Goal: Task Accomplishment & Management: Complete application form

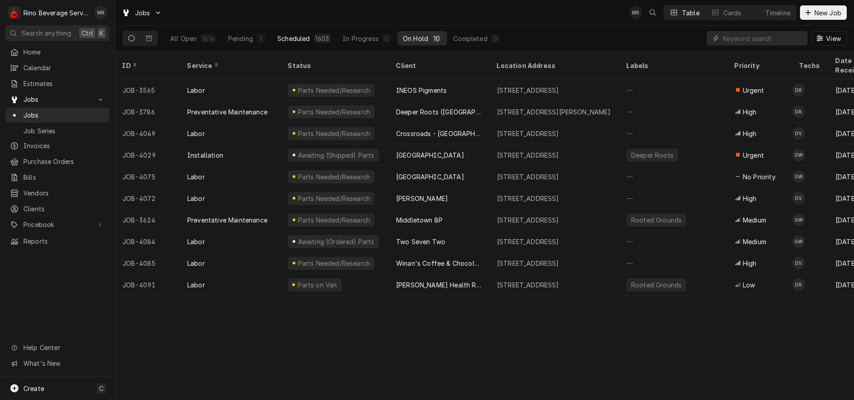
click at [299, 36] on div "Scheduled" at bounding box center [293, 38] width 32 height 9
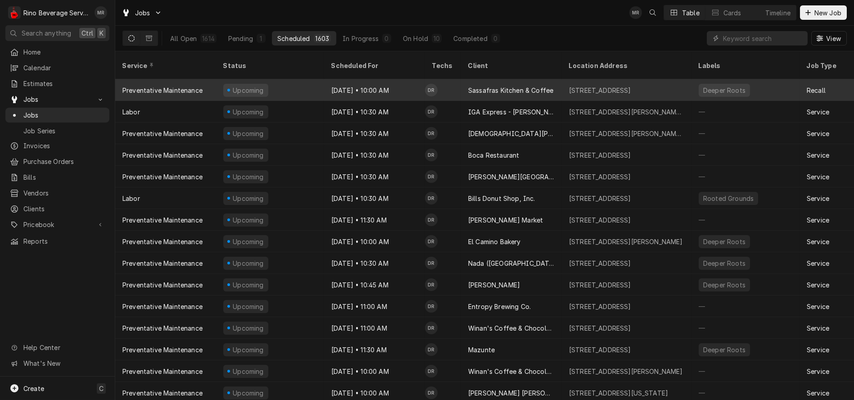
click at [306, 79] on div "Upcoming" at bounding box center [270, 90] width 108 height 22
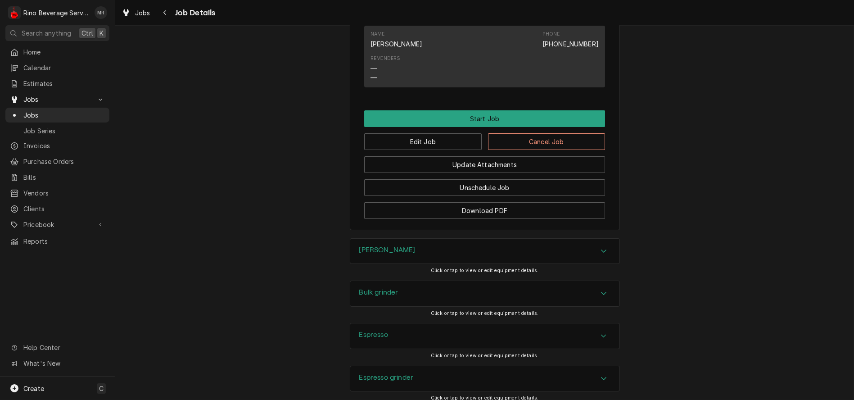
scroll to position [700, 0]
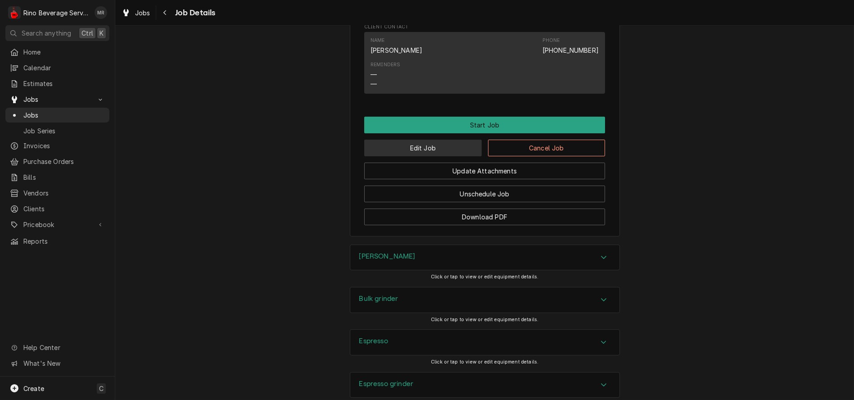
click at [425, 156] on button "Edit Job" at bounding box center [423, 148] width 118 height 17
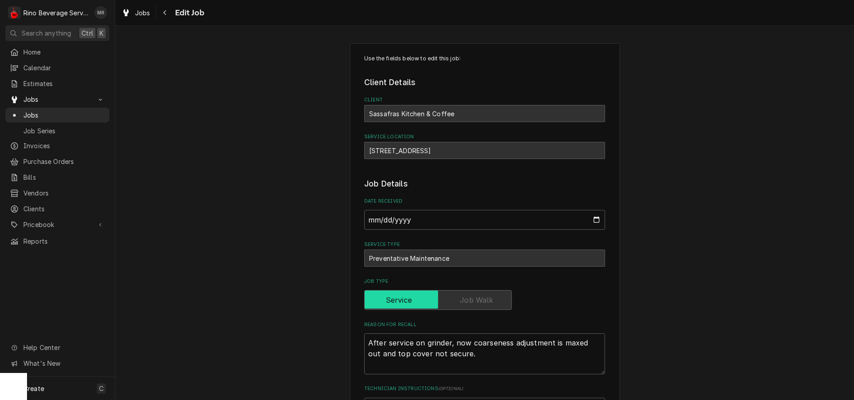
type textarea "x"
click at [43, 110] on span "Jobs" at bounding box center [63, 114] width 81 height 9
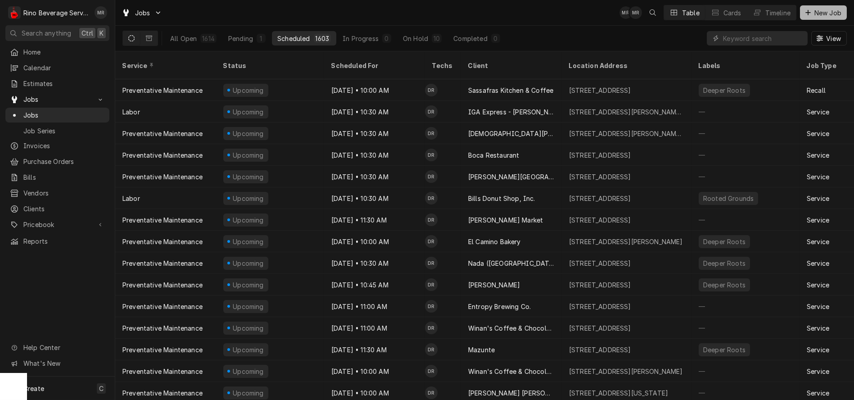
click at [819, 14] on span "New Job" at bounding box center [828, 12] width 31 height 9
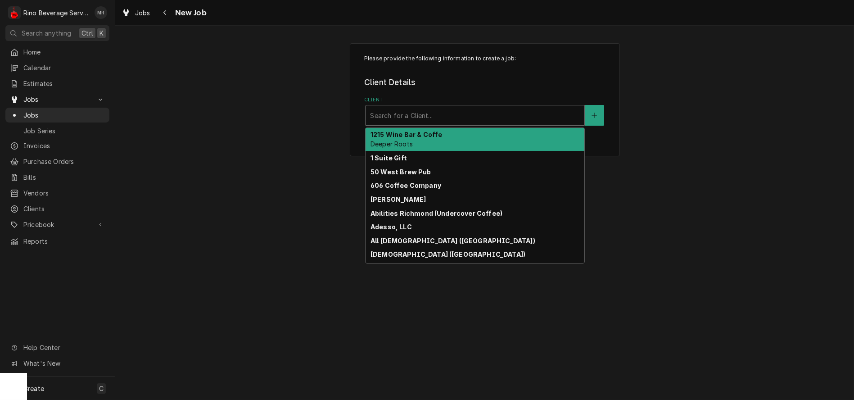
click at [456, 111] on div "Client" at bounding box center [475, 115] width 210 height 16
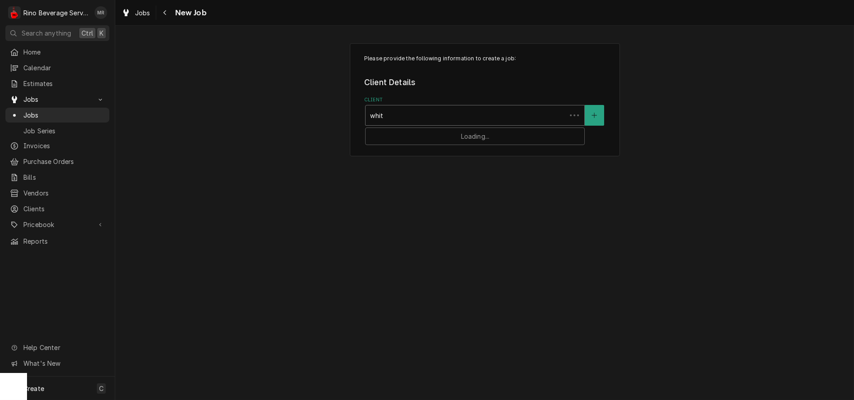
type input "white"
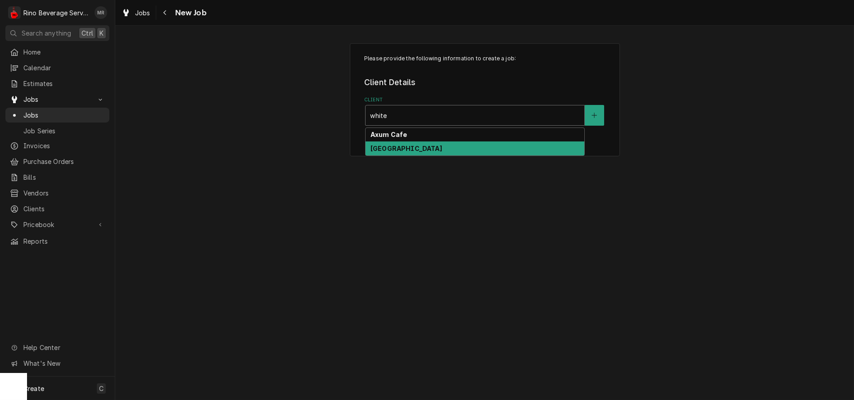
click at [450, 146] on div "White Oak Coffee House" at bounding box center [475, 148] width 219 height 14
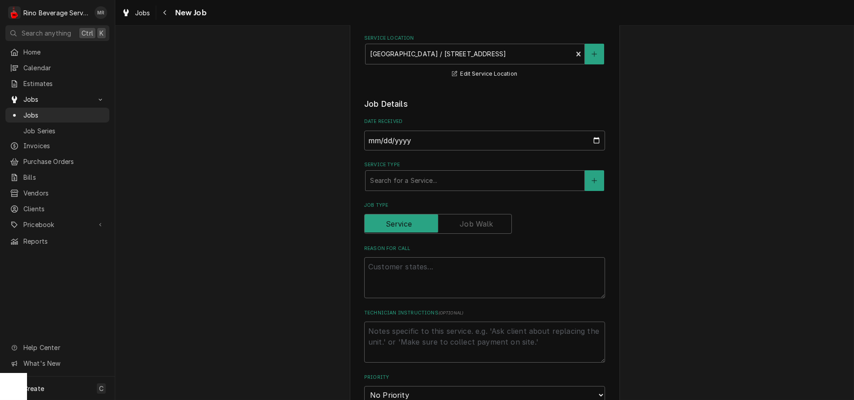
scroll to position [150, 0]
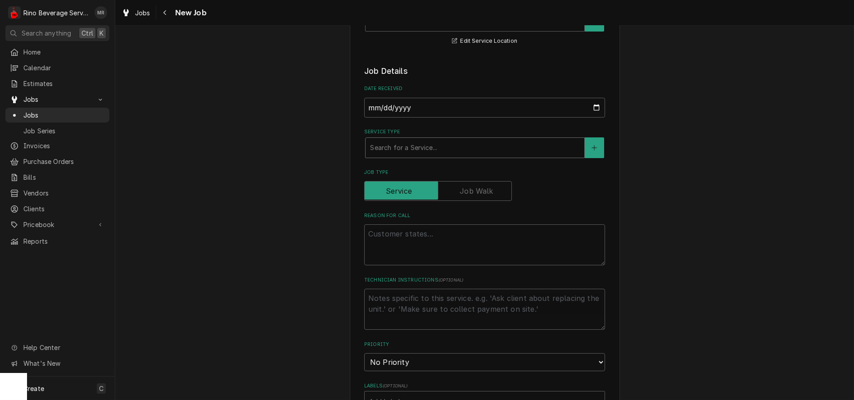
click at [392, 149] on div "Service Type" at bounding box center [475, 148] width 210 height 16
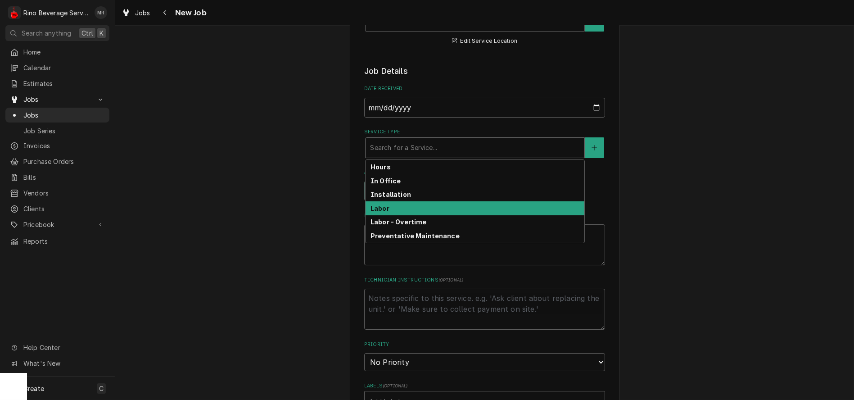
click at [393, 208] on div "Labor" at bounding box center [475, 208] width 219 height 14
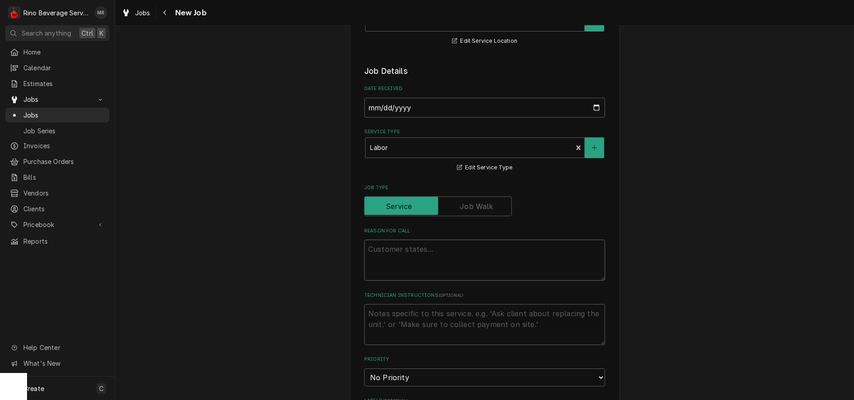
click at [385, 254] on textarea "Reason For Call" at bounding box center [484, 260] width 241 height 41
type textarea "x"
type textarea "O"
type textarea "x"
type textarea "On"
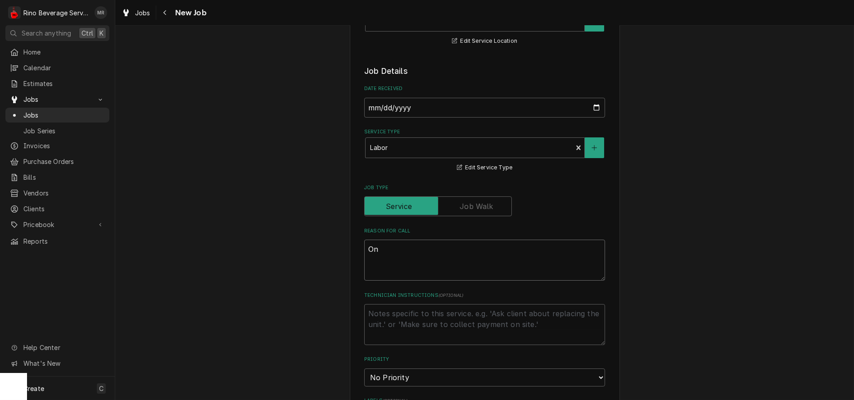
type textarea "x"
type textarea "One"
type textarea "x"
type textarea "One"
type textarea "x"
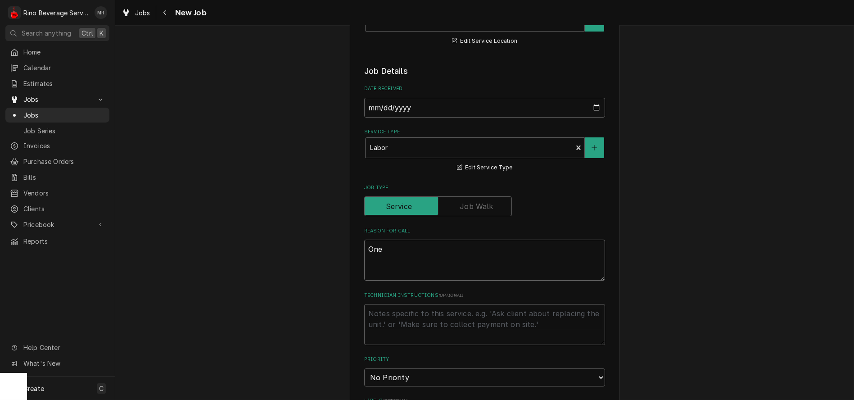
type textarea "One g"
type textarea "x"
type textarea "One gr"
type textarea "x"
type textarea "One gro"
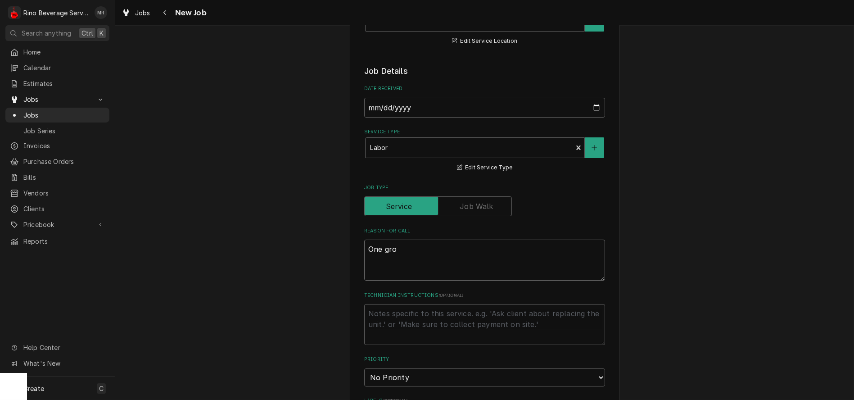
type textarea "x"
type textarea "One grou"
type textarea "x"
type textarea "One group"
type textarea "x"
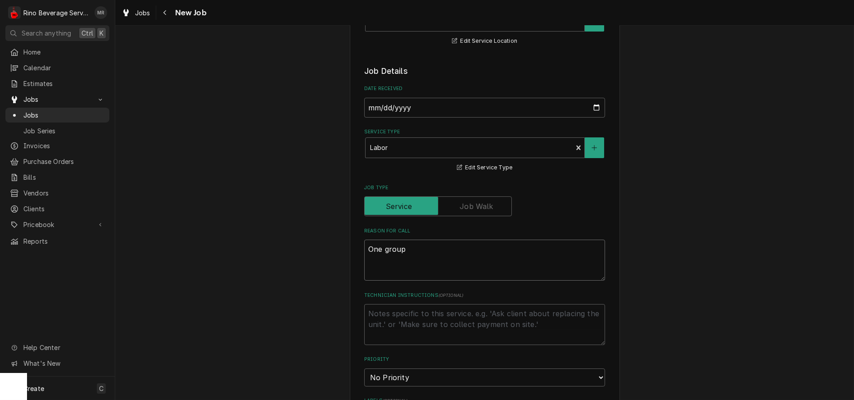
type textarea "One group"
type textarea "x"
type textarea "One group c"
type textarea "x"
type textarea "One group cl"
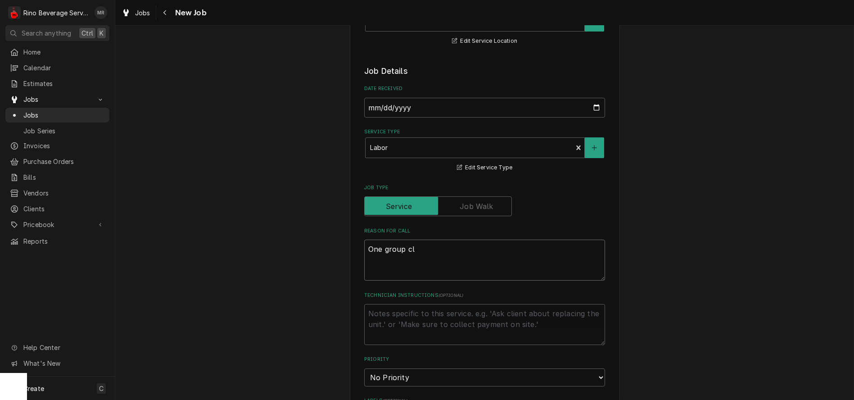
type textarea "x"
type textarea "One group clo"
type textarea "x"
type textarea "One group clog"
type textarea "x"
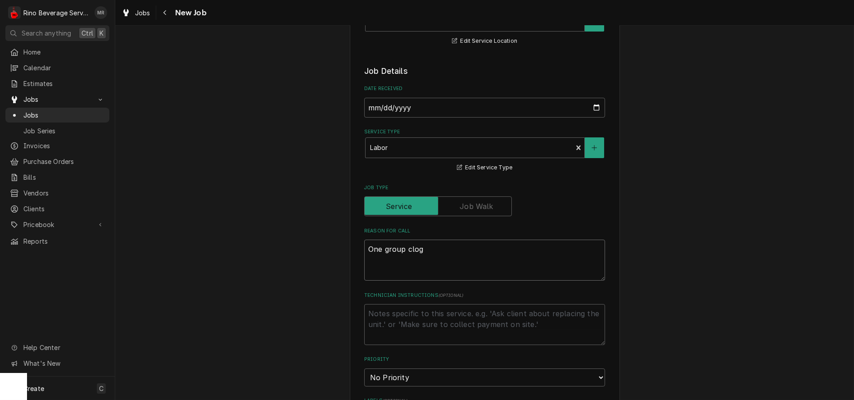
type textarea "One group clogg"
type textarea "x"
type textarea "One group clogge"
type textarea "x"
type textarea "One group clogged"
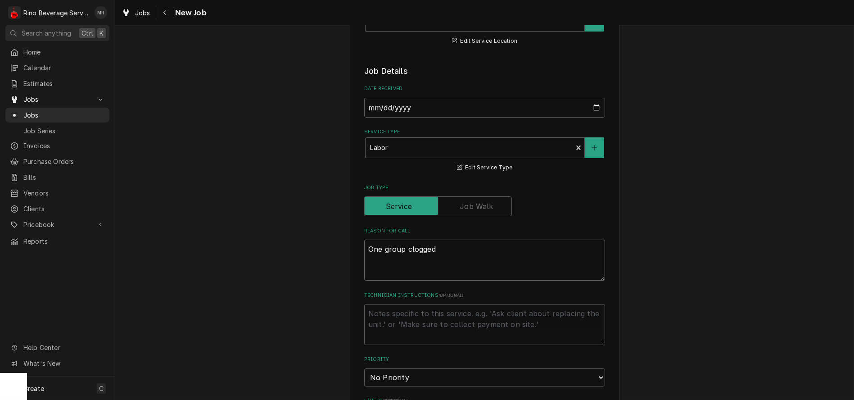
type textarea "x"
type textarea "One group clogged"
type textarea "x"
type textarea "One group clogged o"
type textarea "x"
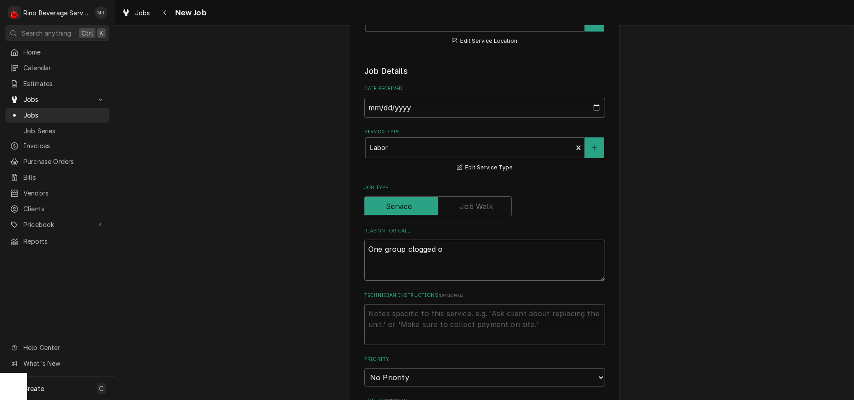
type textarea "One group clogged on"
type textarea "x"
type textarea "One group clogged on"
type textarea "x"
type textarea "One group clogged on e"
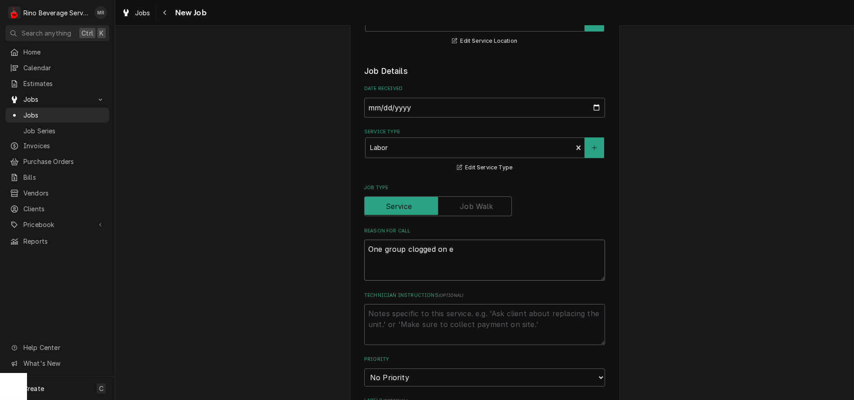
type textarea "x"
type textarea "One group clogged on es"
type textarea "x"
type textarea "One group clogged on esp"
type textarea "x"
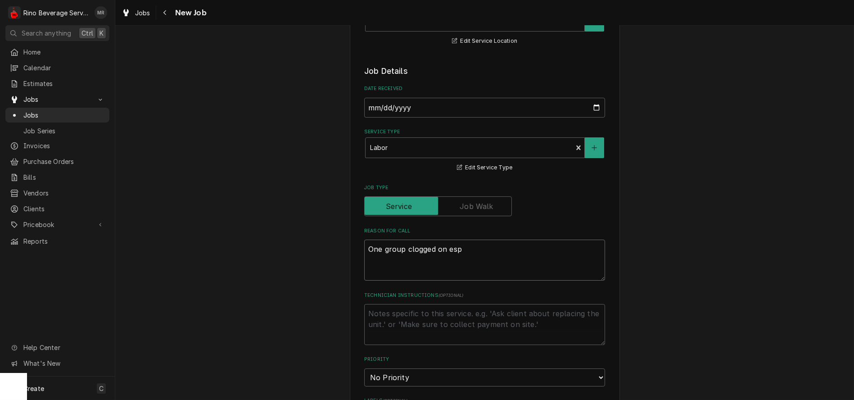
type textarea "One group clogged on espr"
type textarea "x"
type textarea "One group clogged on espre"
type textarea "x"
type textarea "One group clogged on espres"
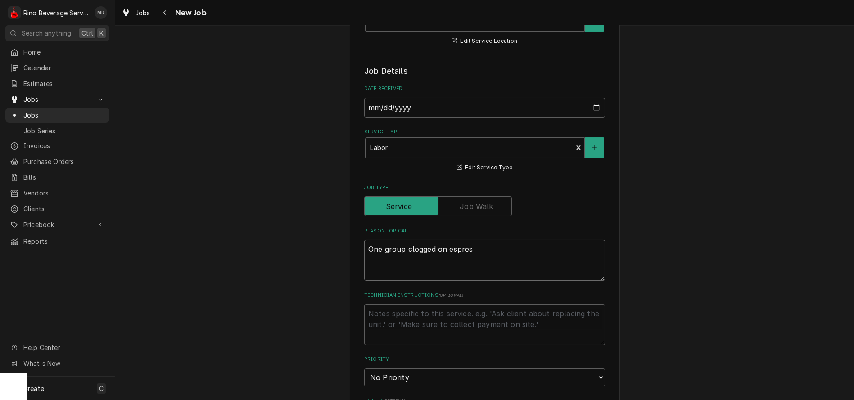
type textarea "x"
type textarea "One group clogged on espress"
type textarea "x"
type textarea "One group clogged on espresso"
type textarea "x"
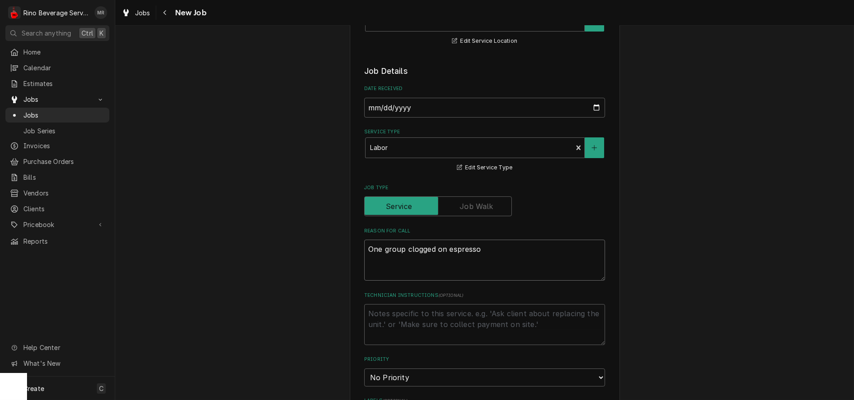
type textarea "One group clogged on espresso"
type textarea "x"
type textarea "One group clogged on espresso m"
type textarea "x"
type textarea "One group clogged on espresso ma"
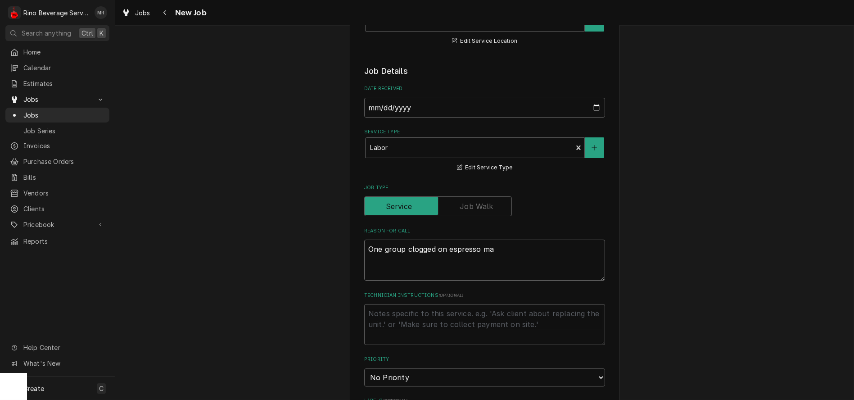
type textarea "x"
type textarea "One group clogged on espresso mac"
type textarea "x"
type textarea "One group clogged on espresso mach"
type textarea "x"
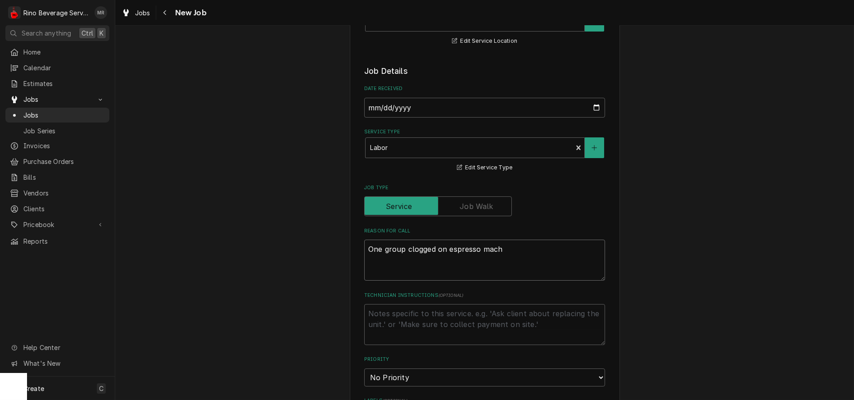
type textarea "One group clogged on espresso machi"
type textarea "x"
type textarea "One group clogged on espresso machin"
type textarea "x"
type textarea "One group clogged on espresso machine"
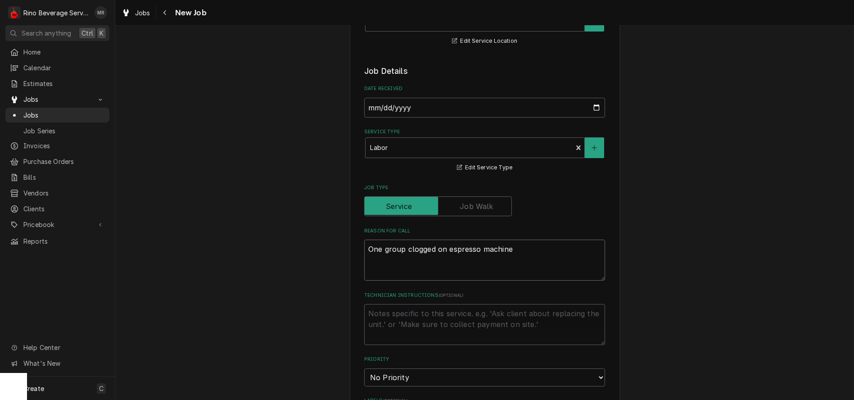
type textarea "x"
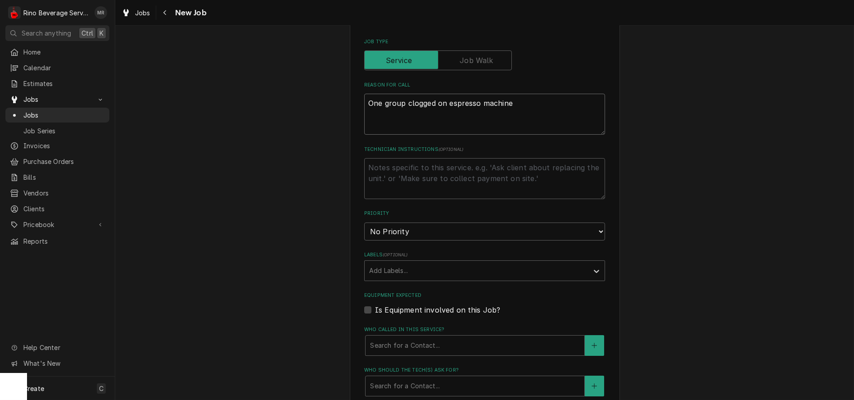
scroll to position [300, 0]
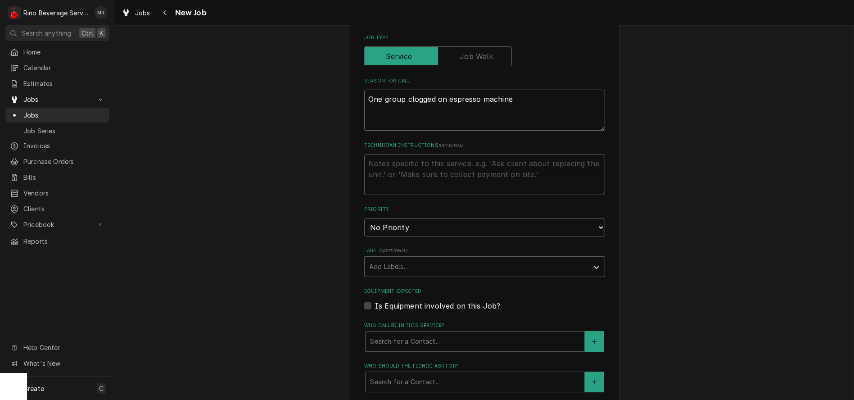
type textarea "One group clogged on espresso machine"
click at [411, 230] on select "No Priority Urgent High Medium Low" at bounding box center [484, 227] width 241 height 18
select select "1"
click at [364, 219] on select "No Priority Urgent High Medium Low" at bounding box center [484, 227] width 241 height 18
type textarea "x"
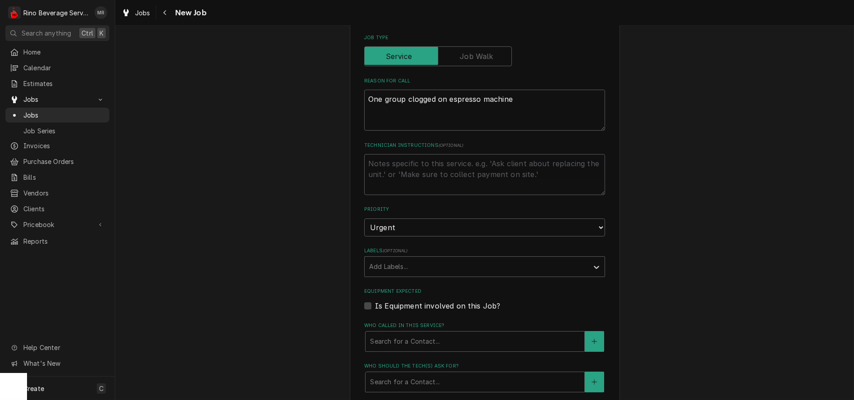
click at [375, 307] on label "Is Equipment involved on this Job?" at bounding box center [437, 305] width 125 height 11
click at [375, 307] on input "Equipment Expected" at bounding box center [495, 310] width 241 height 20
checkbox input "true"
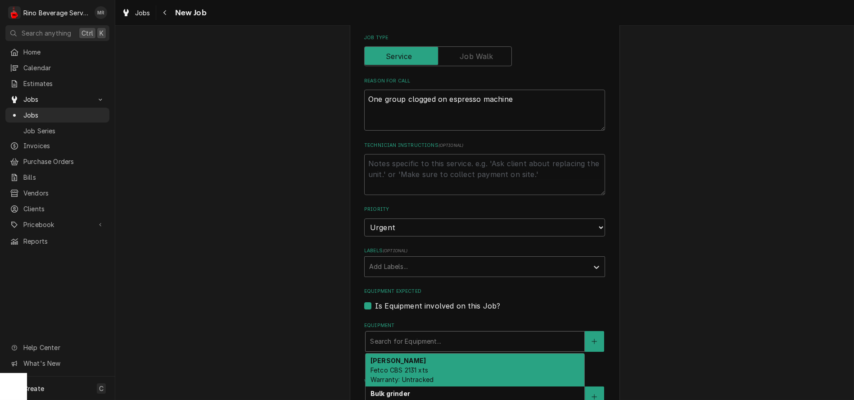
click at [421, 345] on div "Equipment" at bounding box center [475, 341] width 210 height 16
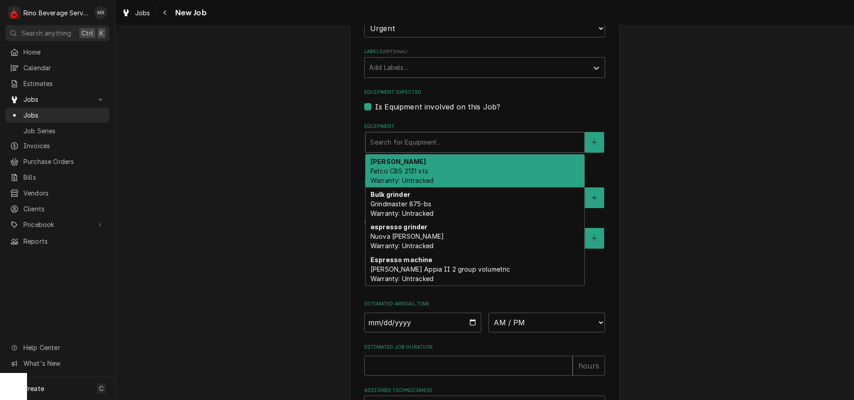
scroll to position [500, 0]
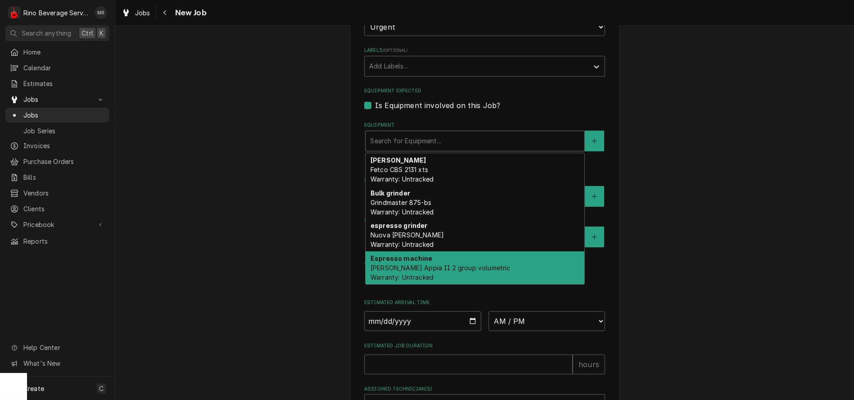
click at [455, 263] on div "Espresso machine Simonelli Appia II 2 group volumetric Warranty: Untracked" at bounding box center [475, 267] width 219 height 33
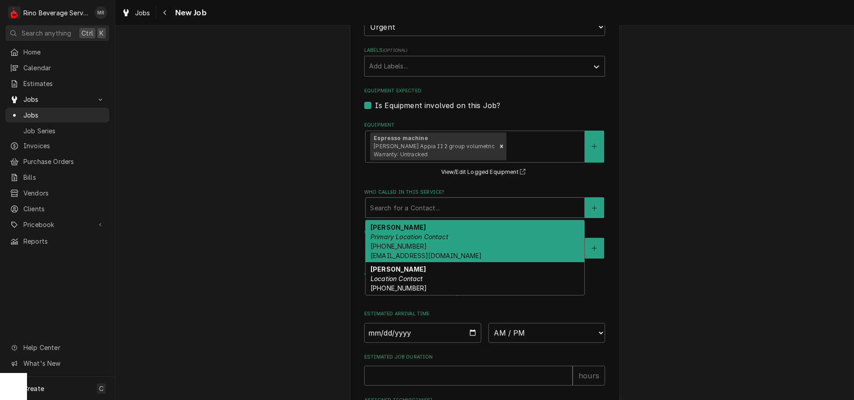
click at [430, 208] on div "Who called in this service?" at bounding box center [475, 207] width 210 height 16
click at [427, 234] on div "Nikki Hudepohl Primary Location Contact (513) 315-6251 wocoffeehouse@gmail.com" at bounding box center [475, 241] width 219 height 42
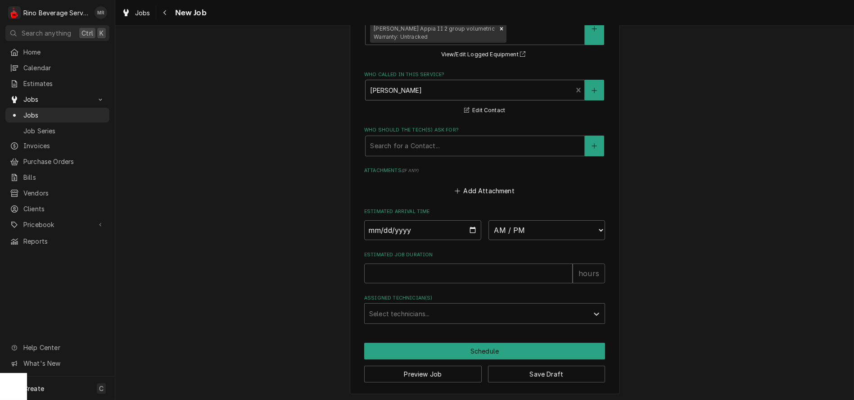
scroll to position [623, 0]
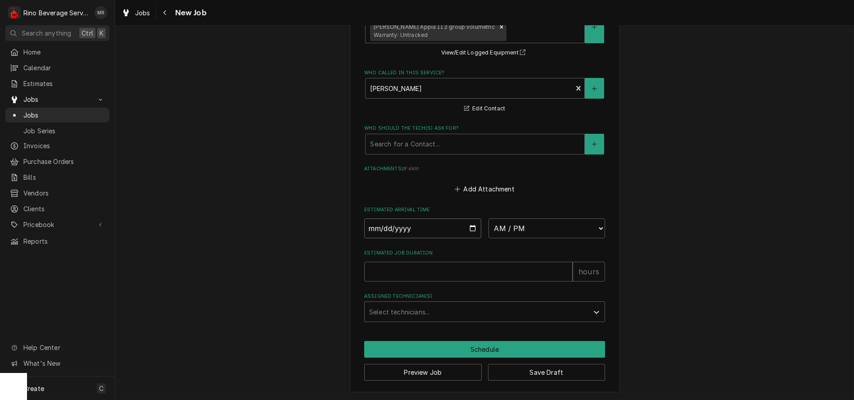
click at [469, 227] on input "Date" at bounding box center [422, 228] width 117 height 20
type textarea "x"
type input "2025-10-06"
type textarea "x"
click at [597, 226] on select "AM / PM 6:00 AM 6:15 AM 6:30 AM 6:45 AM 7:00 AM 7:15 AM 7:30 AM 7:45 AM 8:00 AM…" at bounding box center [546, 228] width 117 height 20
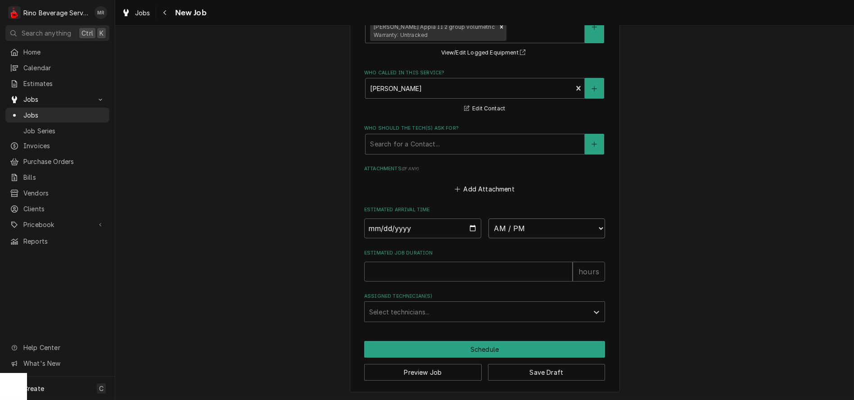
select select "10:30:00"
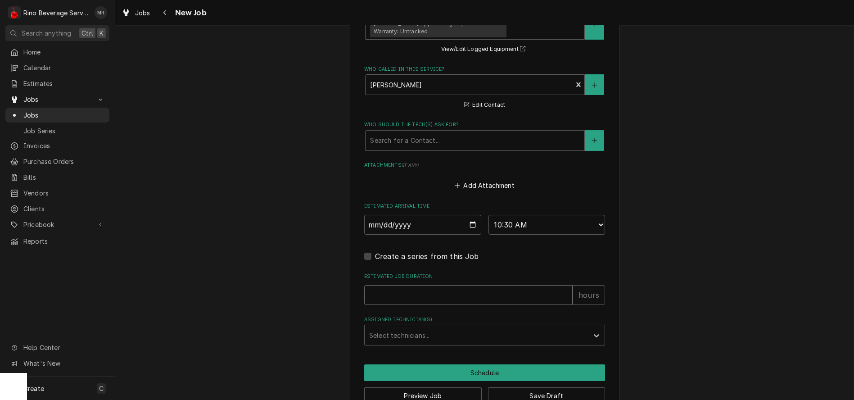
click at [441, 294] on input "Estimated Job Duration" at bounding box center [468, 295] width 208 height 20
type textarea "x"
type input "1"
click at [561, 293] on input "1" at bounding box center [468, 295] width 208 height 20
type textarea "x"
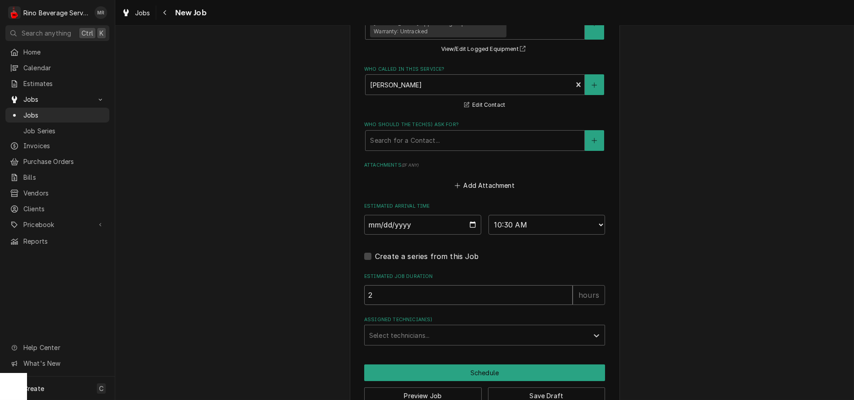
type input "2"
click at [561, 293] on input "2" at bounding box center [468, 295] width 208 height 20
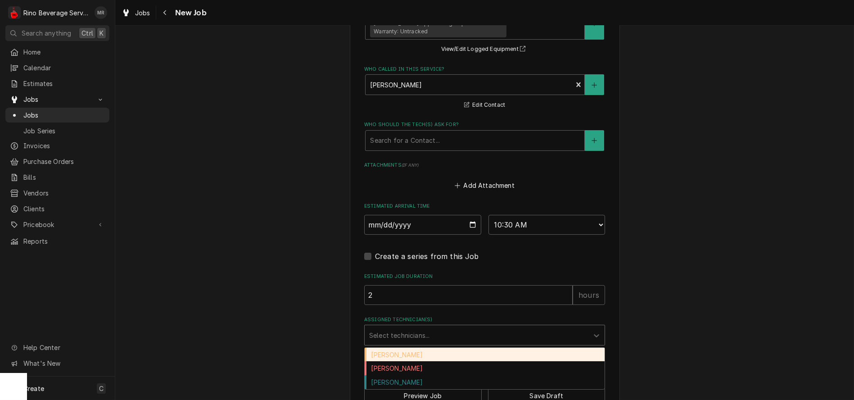
click at [504, 334] on div "Assigned Technician(s)" at bounding box center [476, 335] width 215 height 16
click at [474, 356] on div "Damon Rinehart" at bounding box center [485, 355] width 240 height 14
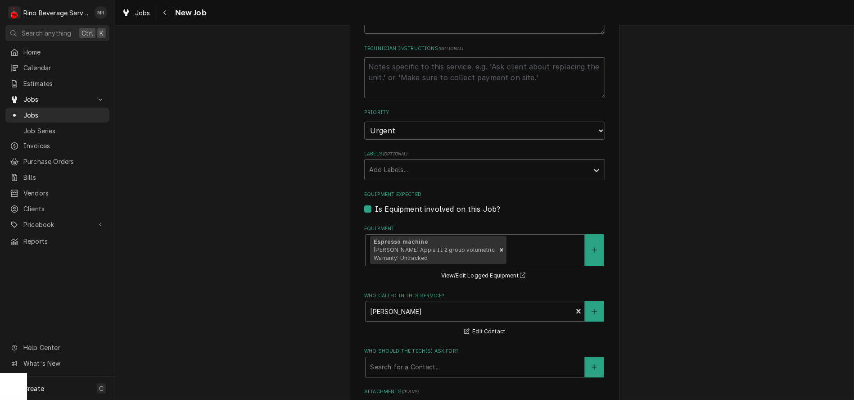
scroll to position [650, 0]
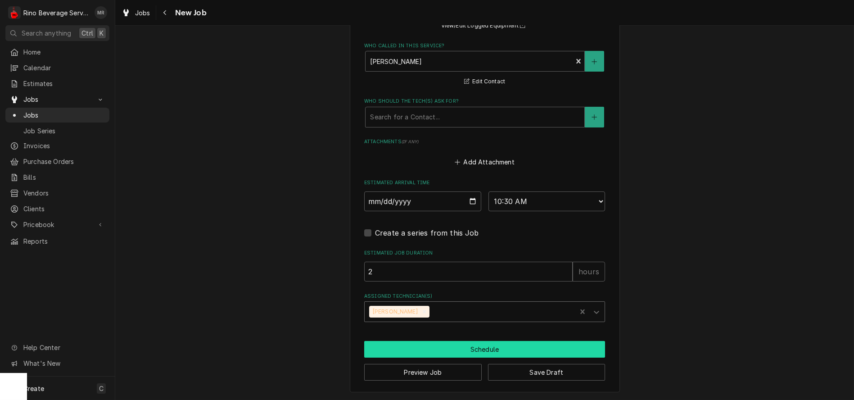
click at [479, 348] on button "Schedule" at bounding box center [484, 349] width 241 height 17
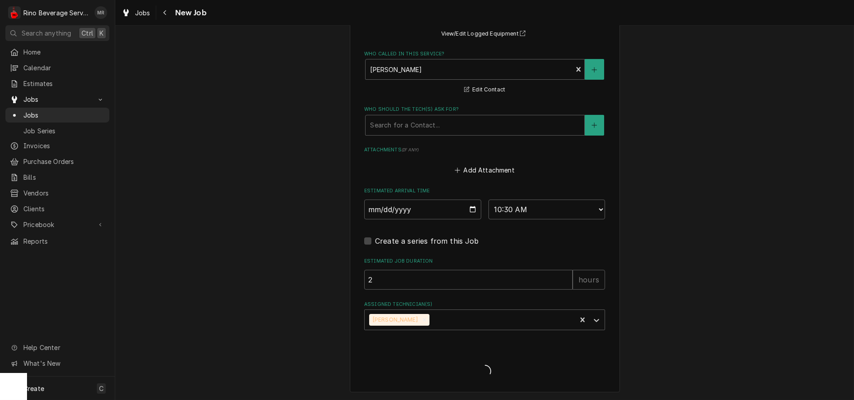
scroll to position [641, 0]
type textarea "x"
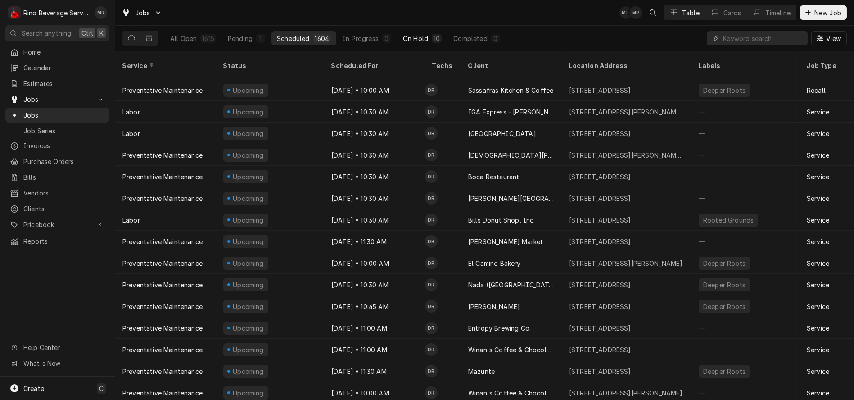
click at [407, 36] on div "On Hold" at bounding box center [415, 38] width 25 height 9
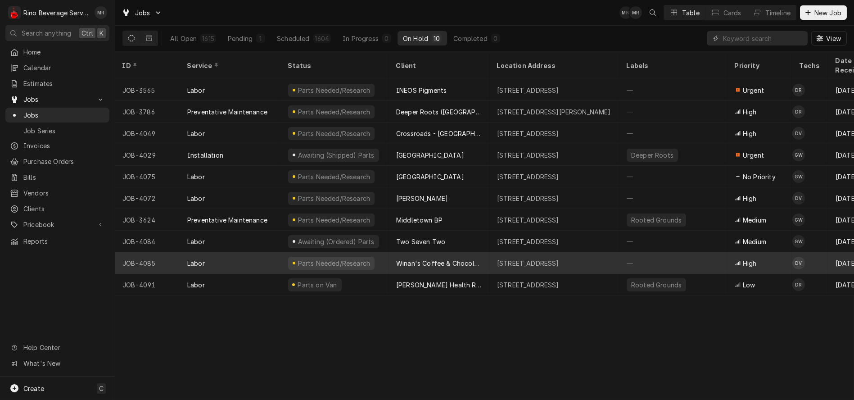
click at [490, 253] on div "[STREET_ADDRESS]" at bounding box center [555, 263] width 130 height 22
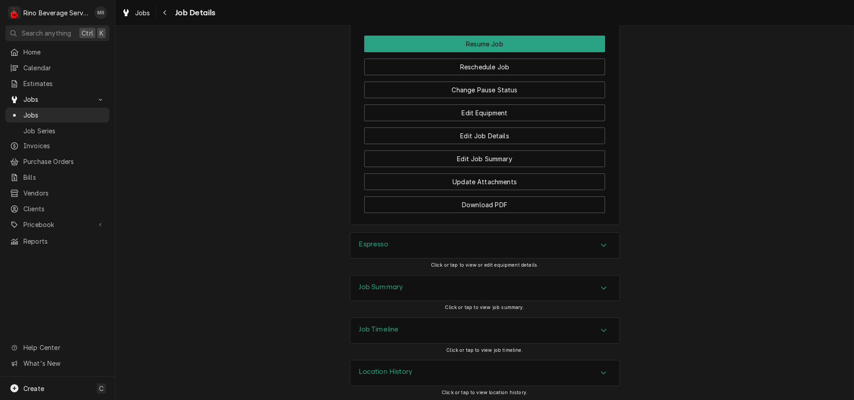
scroll to position [872, 0]
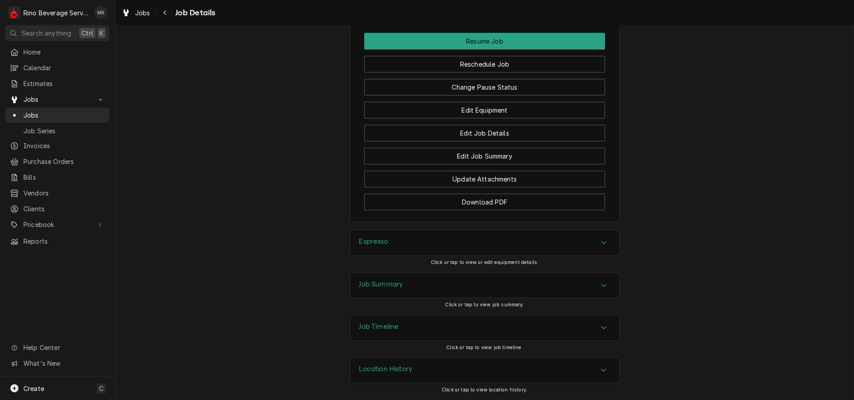
click at [429, 245] on div "Espresso" at bounding box center [484, 242] width 269 height 25
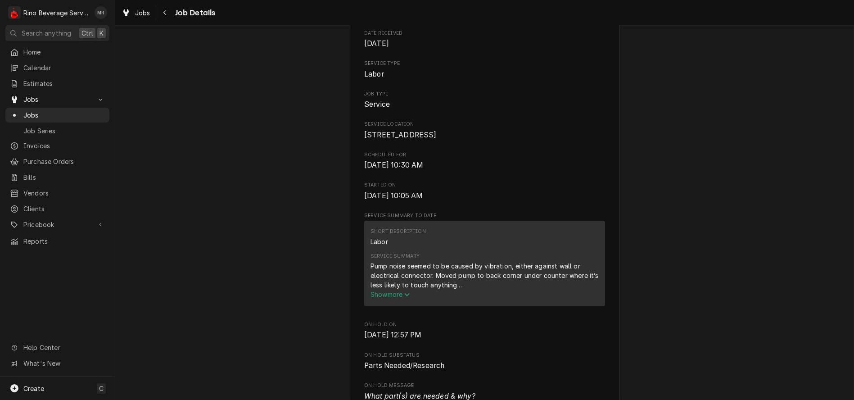
scroll to position [0, 0]
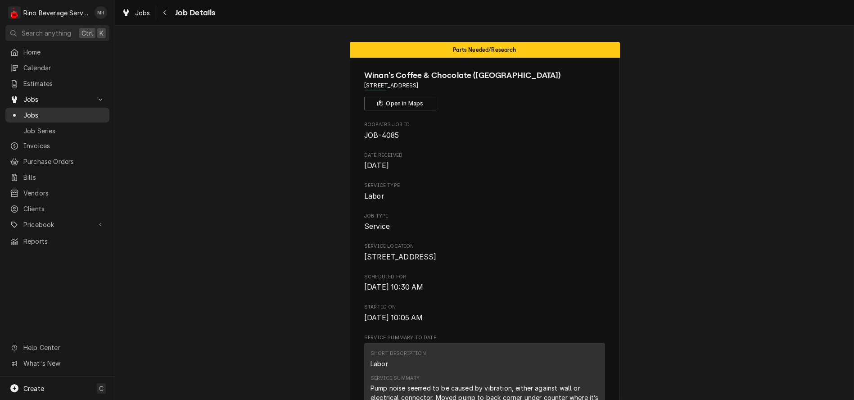
click at [40, 110] on span "Jobs" at bounding box center [63, 114] width 81 height 9
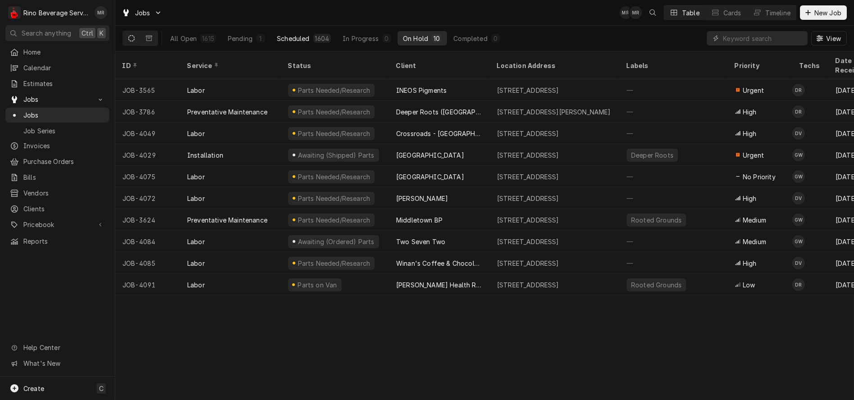
click at [307, 37] on div "Scheduled" at bounding box center [293, 38] width 32 height 9
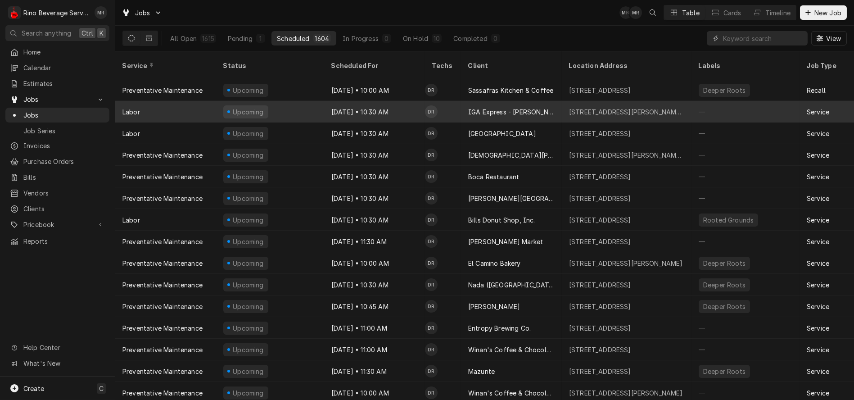
click at [405, 101] on div "Oct 6 • 10:30 AM" at bounding box center [374, 112] width 101 height 22
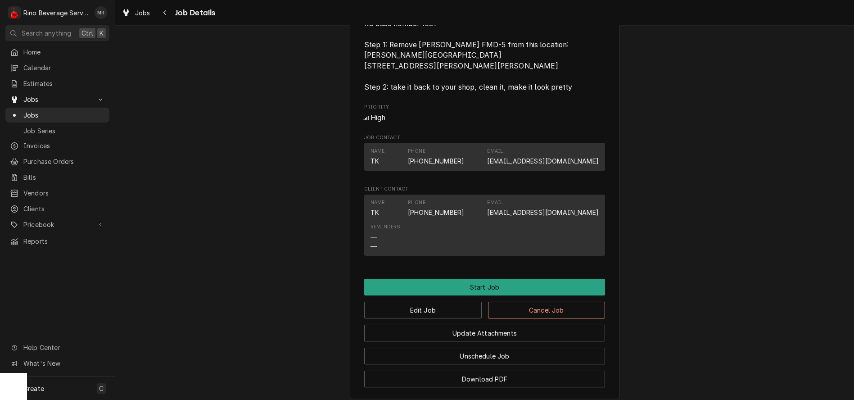
scroll to position [450, 0]
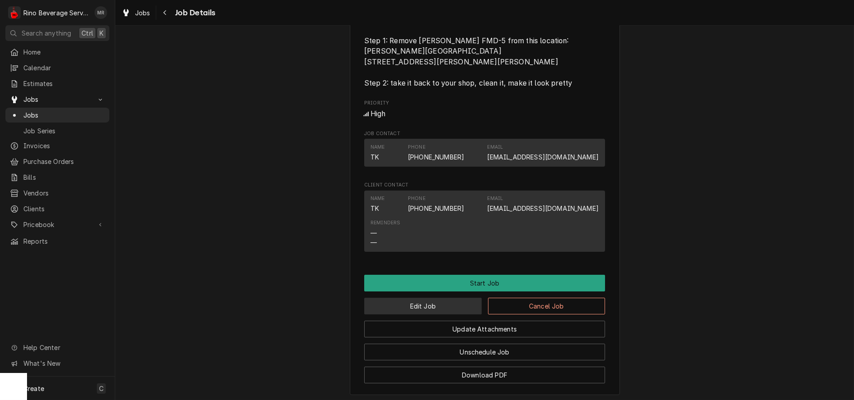
click at [413, 314] on button "Edit Job" at bounding box center [423, 306] width 118 height 17
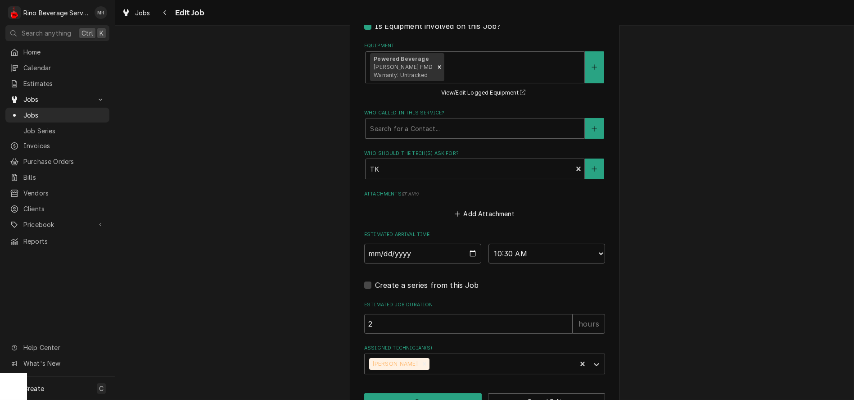
scroll to position [665, 0]
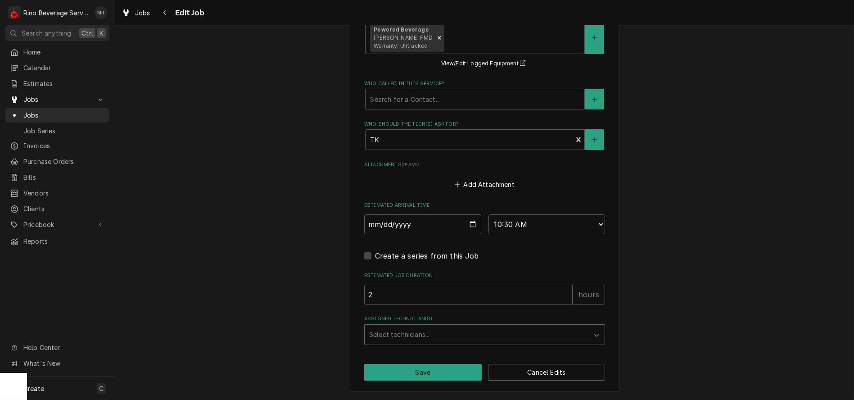
click at [535, 331] on div "Assigned Technician(s)" at bounding box center [476, 334] width 215 height 16
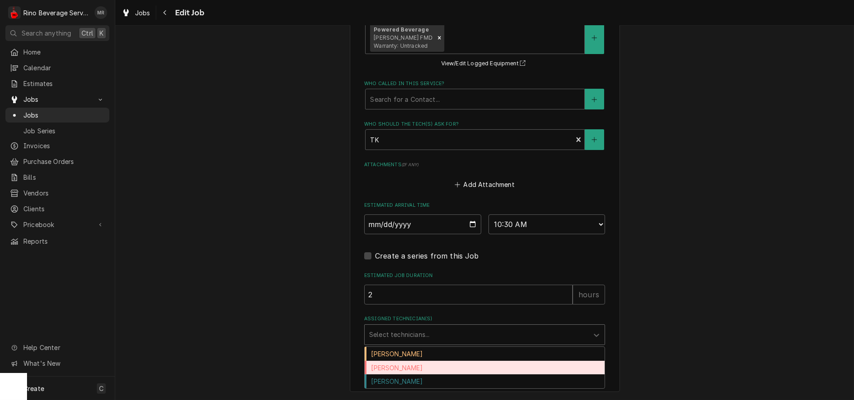
click at [432, 372] on div "Dane Vagedes" at bounding box center [485, 368] width 240 height 14
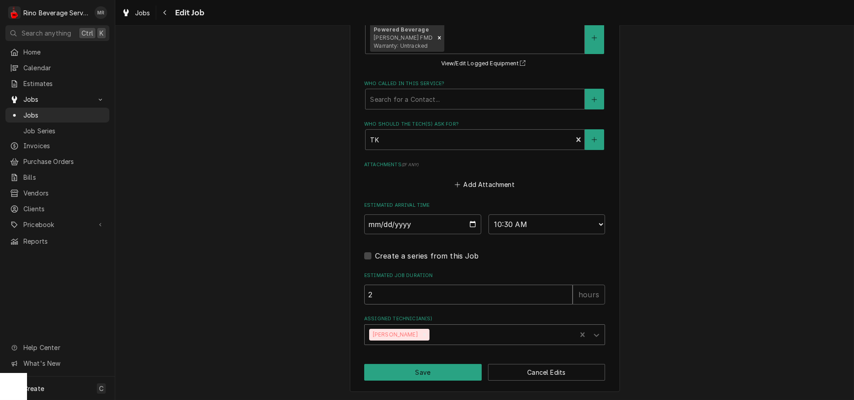
type textarea "x"
type input "1"
click at [561, 295] on input "1" at bounding box center [468, 295] width 208 height 20
click at [436, 374] on button "Save" at bounding box center [423, 372] width 118 height 17
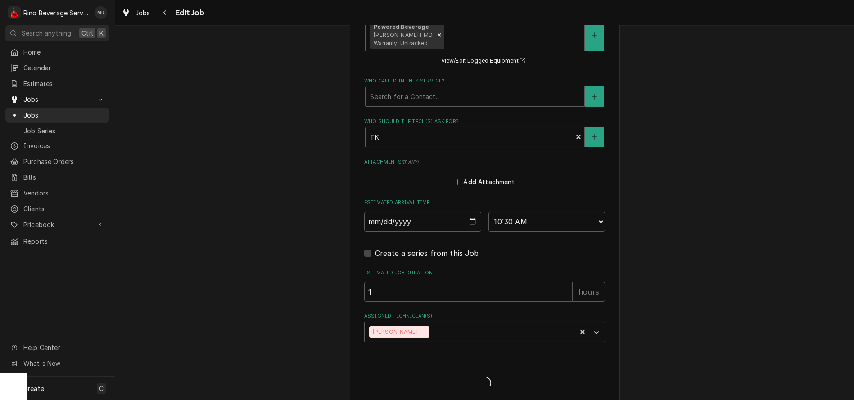
type textarea "x"
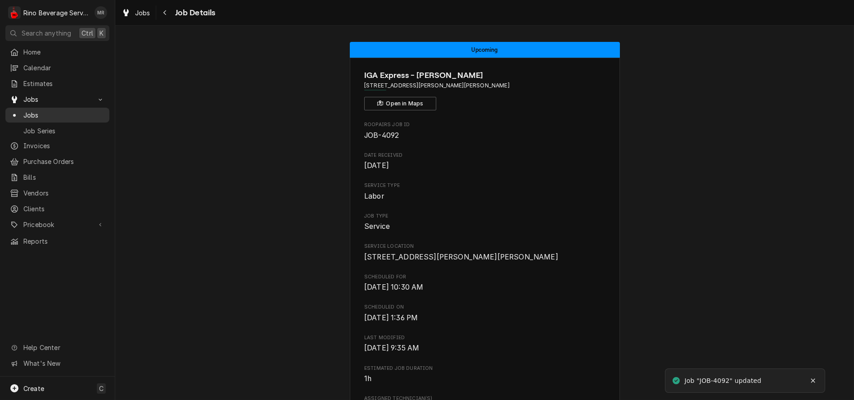
click at [72, 110] on span "Jobs" at bounding box center [63, 114] width 81 height 9
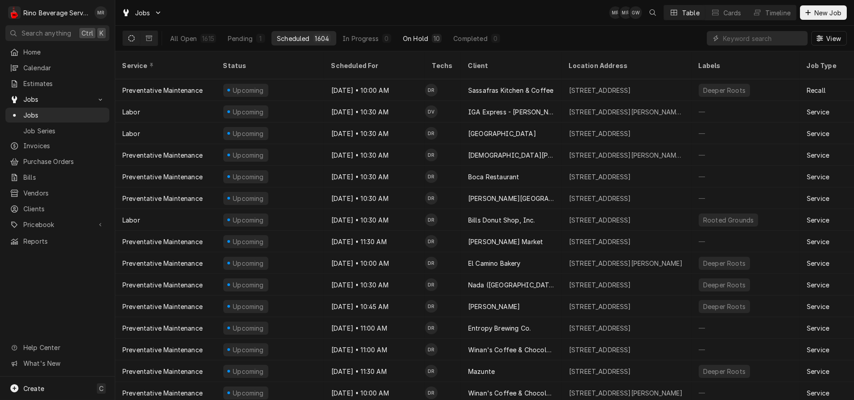
click at [411, 38] on div "On Hold" at bounding box center [415, 38] width 25 height 9
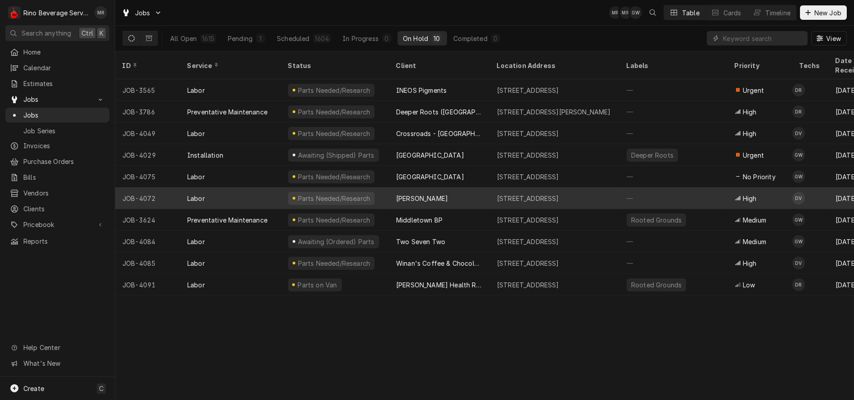
click at [390, 187] on div "[PERSON_NAME]" at bounding box center [439, 198] width 101 height 22
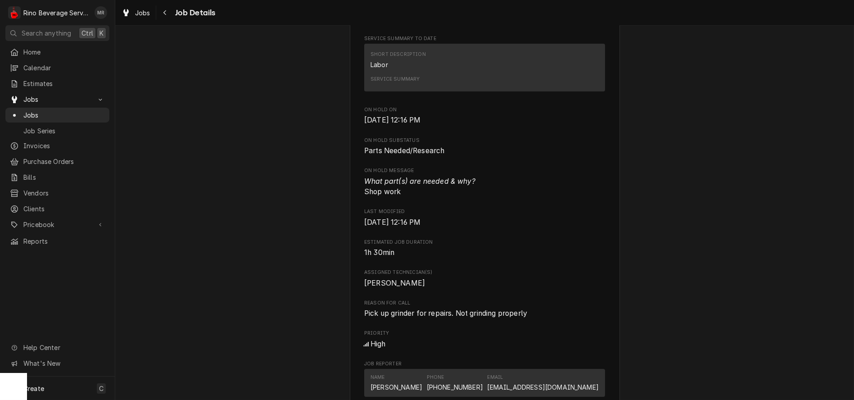
scroll to position [300, 0]
click at [70, 110] on span "Jobs" at bounding box center [63, 114] width 81 height 9
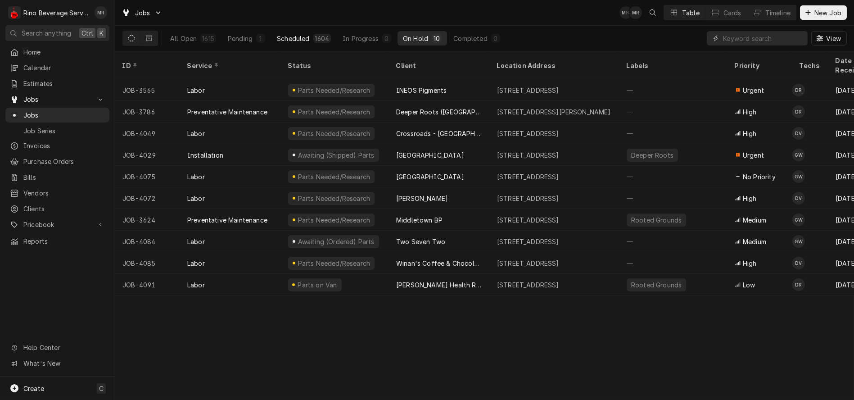
click at [298, 41] on div "Scheduled" at bounding box center [293, 38] width 32 height 9
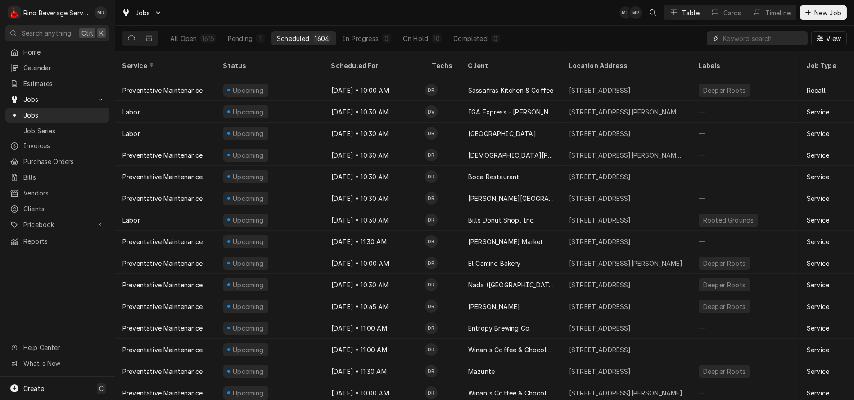
click at [741, 41] on input "Dynamic Content Wrapper" at bounding box center [763, 38] width 80 height 14
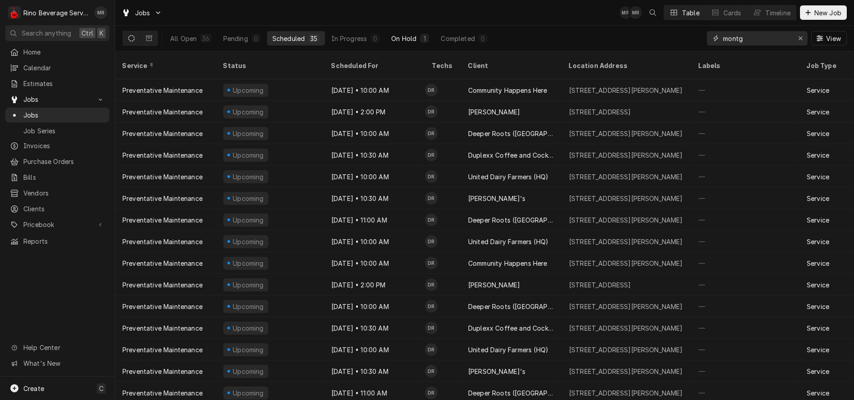
type input "montg"
click at [416, 36] on button "On Hold 1" at bounding box center [410, 38] width 49 height 14
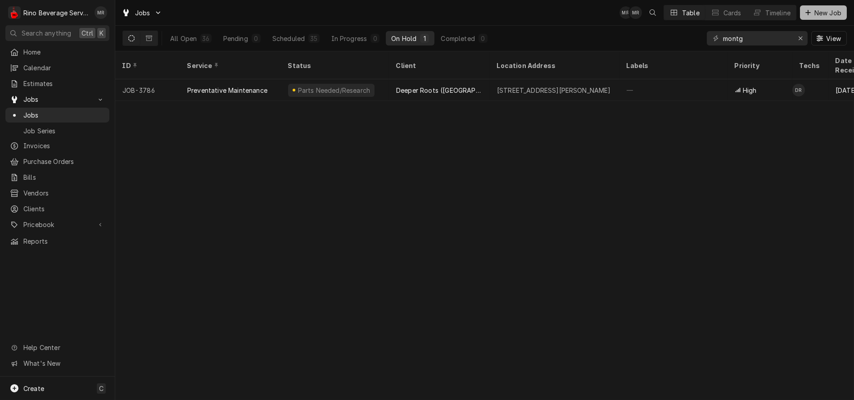
click at [818, 12] on span "New Job" at bounding box center [828, 12] width 31 height 9
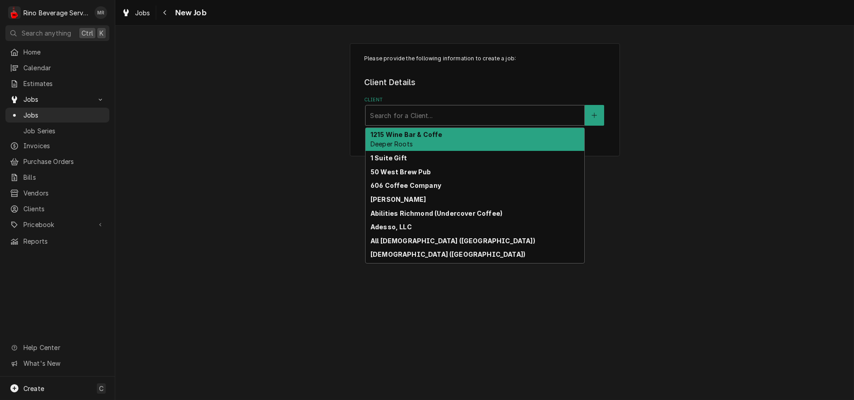
click at [460, 116] on div "Client" at bounding box center [475, 115] width 210 height 16
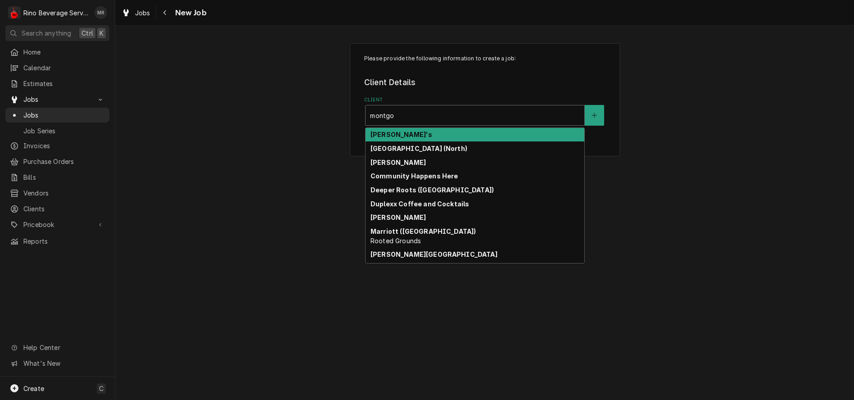
type input "montgom"
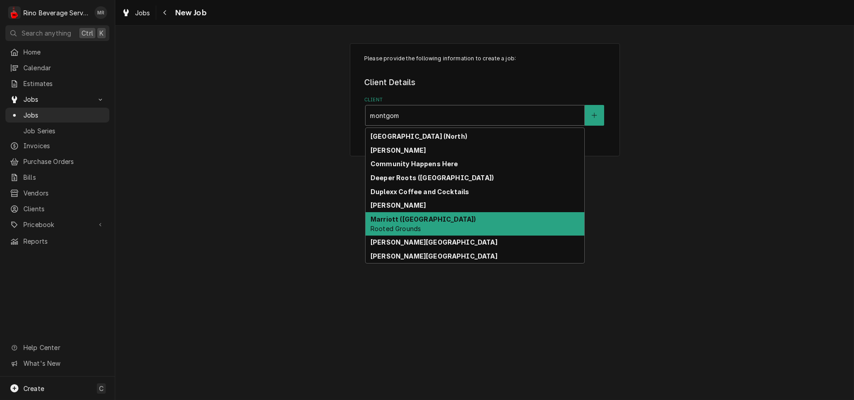
scroll to position [32, 0]
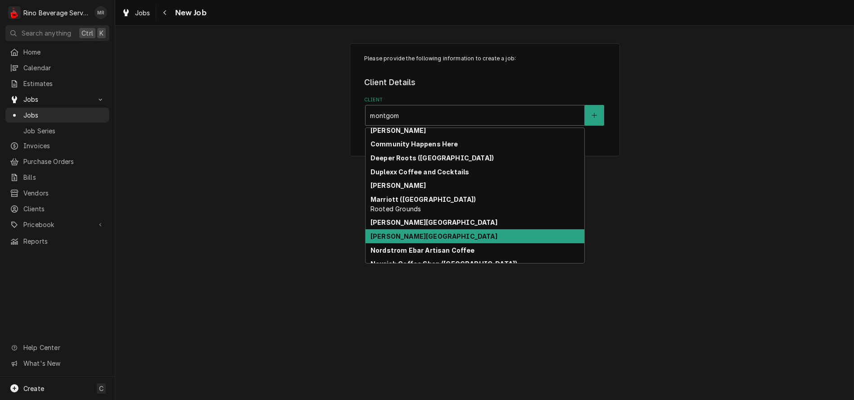
click at [473, 237] on div "[PERSON_NAME][GEOGRAPHIC_DATA]" at bounding box center [475, 236] width 219 height 14
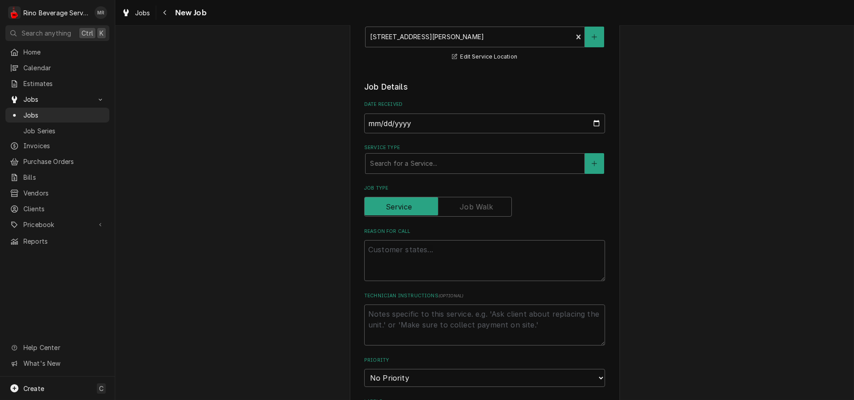
scroll to position [150, 0]
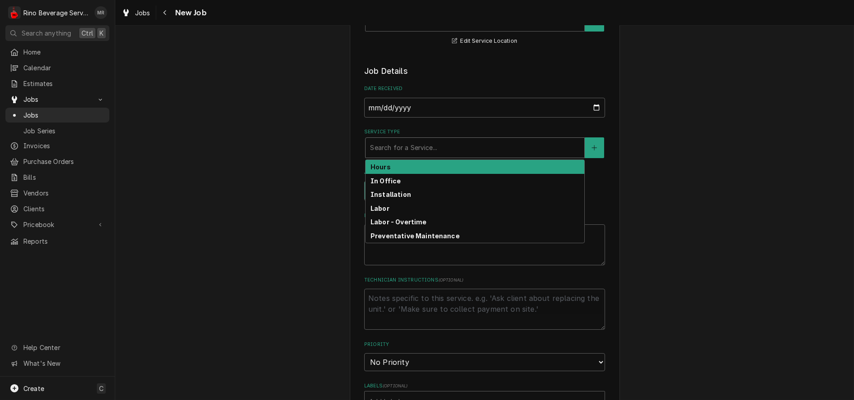
click at [397, 150] on div "Service Type" at bounding box center [475, 148] width 210 height 16
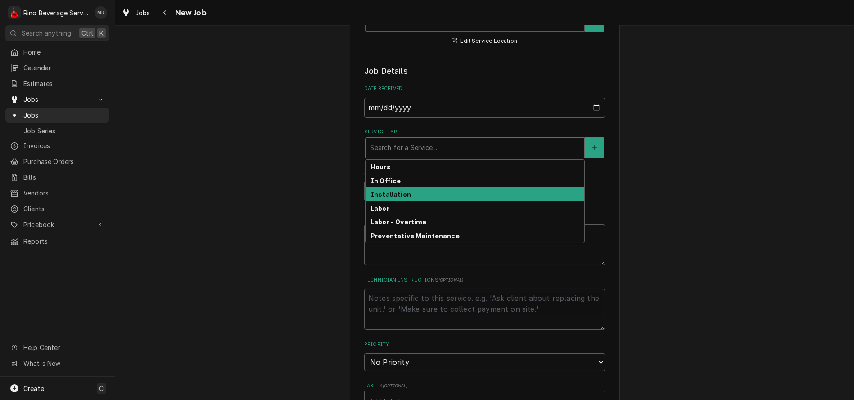
click at [391, 196] on strong "Installation" at bounding box center [391, 194] width 41 height 8
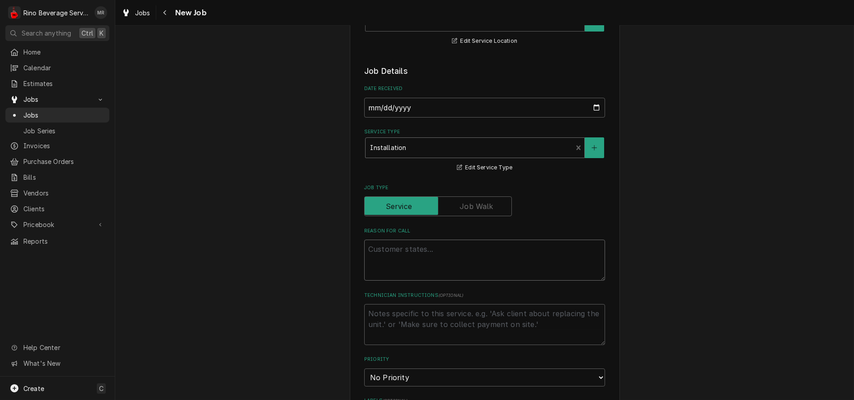
click at [377, 249] on textarea "Reason For Call" at bounding box center [484, 260] width 241 height 41
type textarea "x"
type textarea "I"
type textarea "x"
type textarea "In"
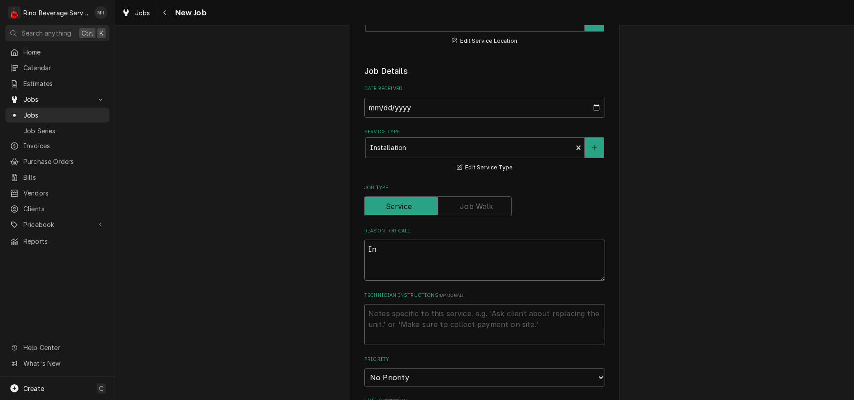
type textarea "x"
type textarea "Ins"
type textarea "x"
type textarea "Inst"
type textarea "x"
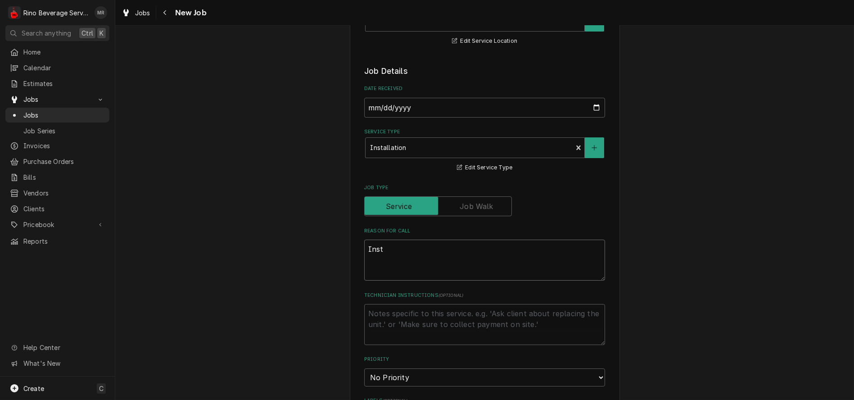
type textarea "Insta"
type textarea "x"
type textarea "Instal"
type textarea "x"
type textarea "Install"
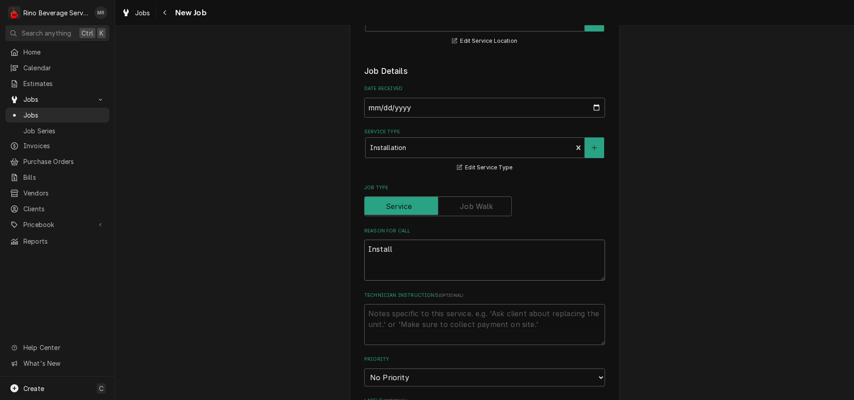
type textarea "x"
type textarea "Install"
type textarea "x"
type textarea "Install e"
type textarea "x"
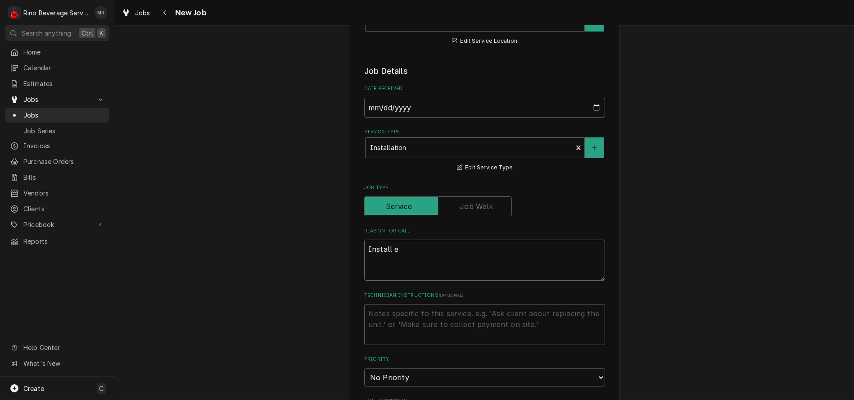
type textarea "Install eq"
type textarea "x"
type textarea "Install equ"
type textarea "x"
type textarea "Install equi"
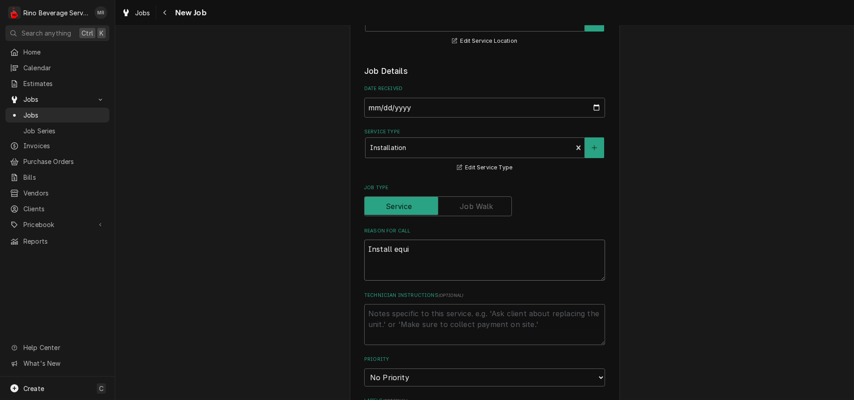
type textarea "x"
type textarea "Install equip"
type textarea "x"
type textarea "Install equipm"
type textarea "x"
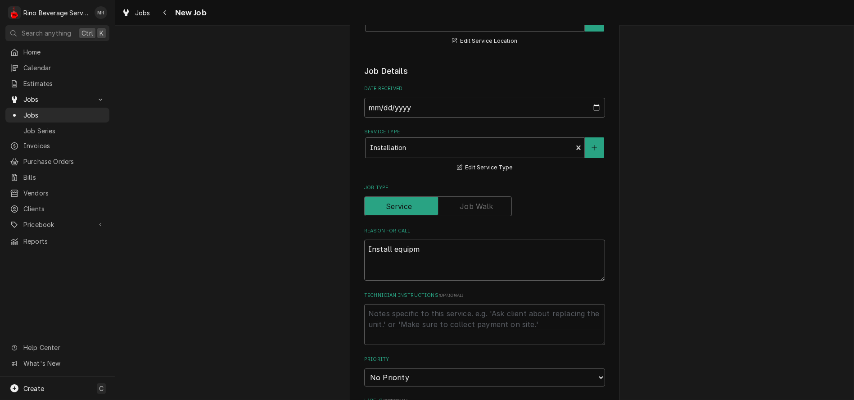
type textarea "Install equipme"
type textarea "x"
type textarea "Install equipmen"
type textarea "x"
type textarea "Install equipment"
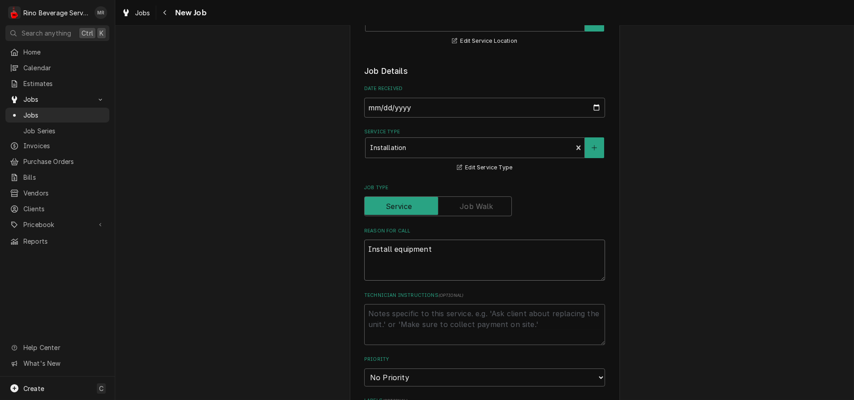
type textarea "x"
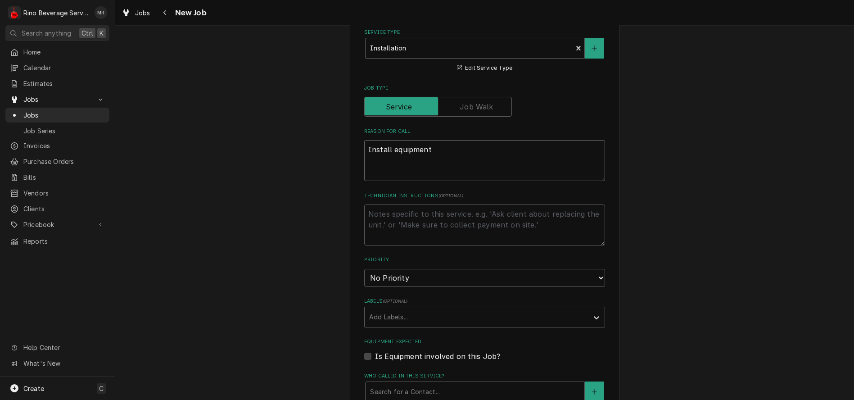
scroll to position [300, 0]
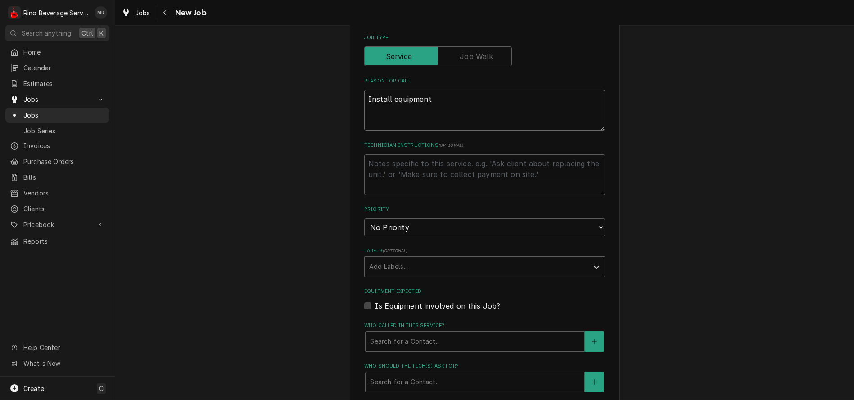
type textarea "Install equipment"
click at [415, 231] on select "No Priority Urgent High Medium Low" at bounding box center [484, 227] width 241 height 18
click at [332, 226] on div "Please provide the following information to create a job: Client Details Client…" at bounding box center [484, 186] width 739 height 902
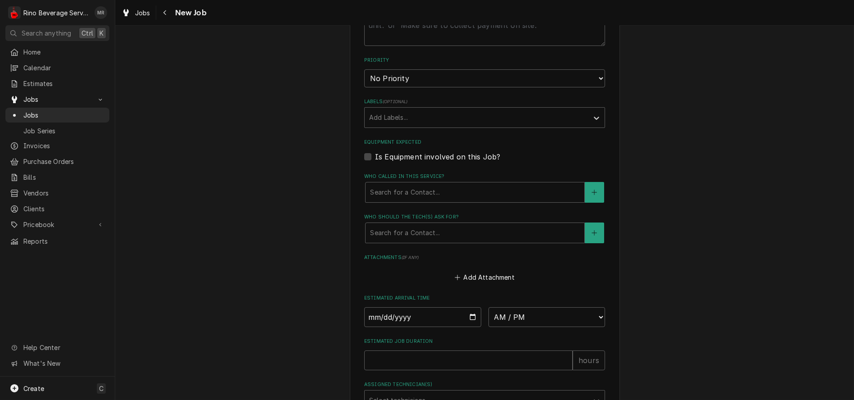
scroll to position [450, 0]
click at [382, 190] on div "Who called in this service?" at bounding box center [475, 191] width 210 height 16
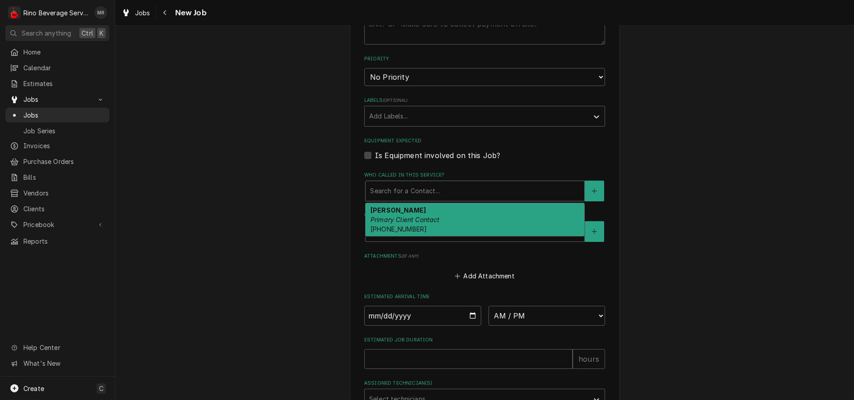
click at [392, 215] on div "J.R. Anderson Primary Client Contact (513) 403-1259" at bounding box center [475, 219] width 219 height 33
type textarea "x"
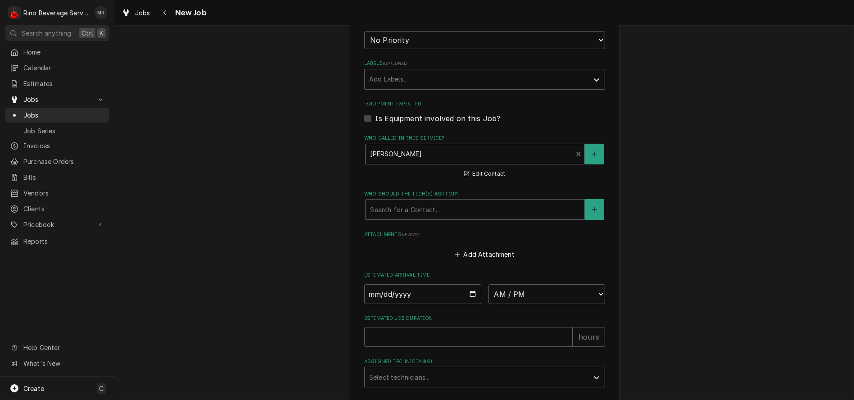
scroll to position [550, 0]
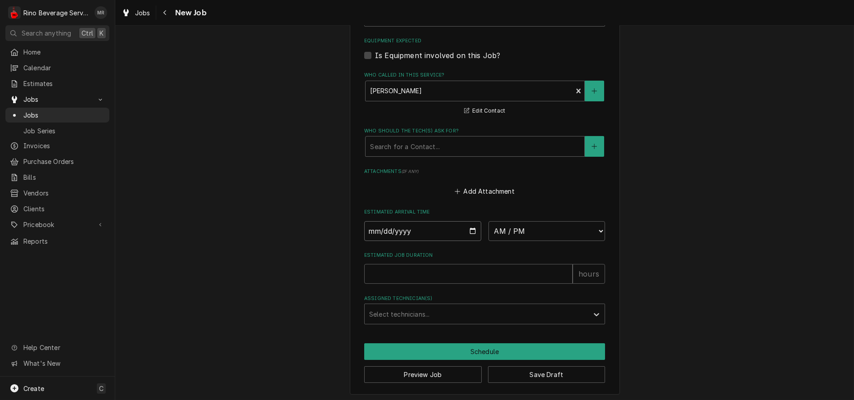
click at [468, 233] on input "Date" at bounding box center [422, 231] width 117 height 20
type input "2025-10-06"
type textarea "x"
click at [572, 234] on select "AM / PM 6:00 AM 6:15 AM 6:30 AM 6:45 AM 7:00 AM 7:15 AM 7:30 AM 7:45 AM 8:00 AM…" at bounding box center [546, 231] width 117 height 20
select select "10:30:00"
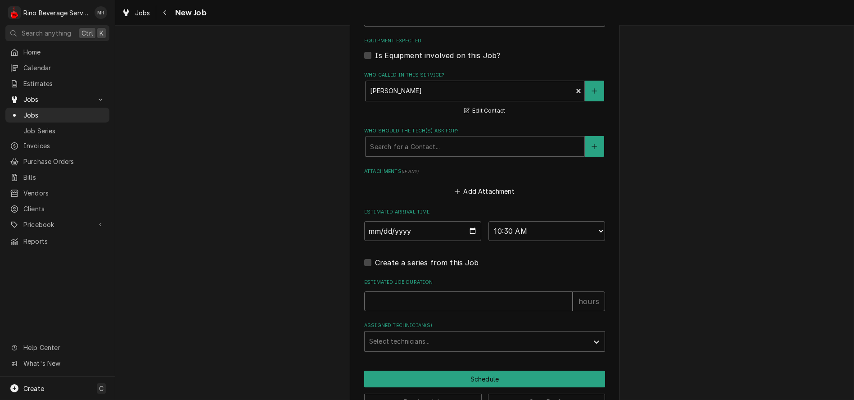
click at [420, 299] on input "Estimated Job Duration" at bounding box center [468, 301] width 208 height 20
type textarea "x"
type input "1"
click at [561, 300] on input "1" at bounding box center [468, 301] width 208 height 20
type textarea "x"
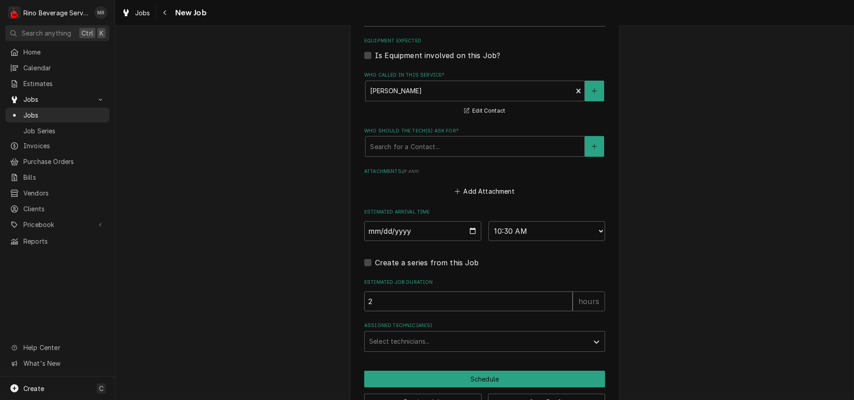
type input "2"
click at [561, 300] on input "2" at bounding box center [468, 301] width 208 height 20
type textarea "x"
type input "3"
click at [561, 300] on input "3" at bounding box center [468, 301] width 208 height 20
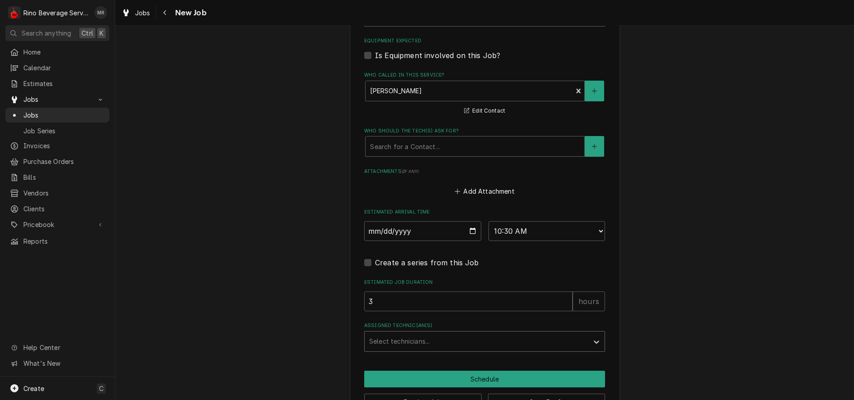
click at [511, 344] on div "Assigned Technician(s)" at bounding box center [476, 341] width 215 height 16
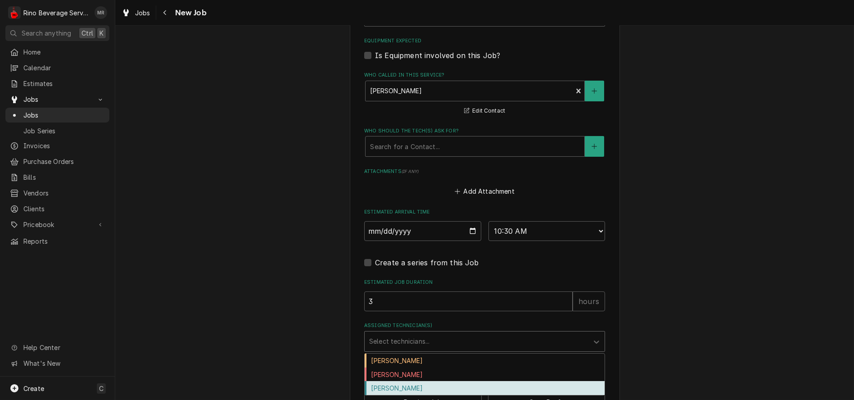
click at [462, 391] on div "Graham Wick" at bounding box center [485, 388] width 240 height 14
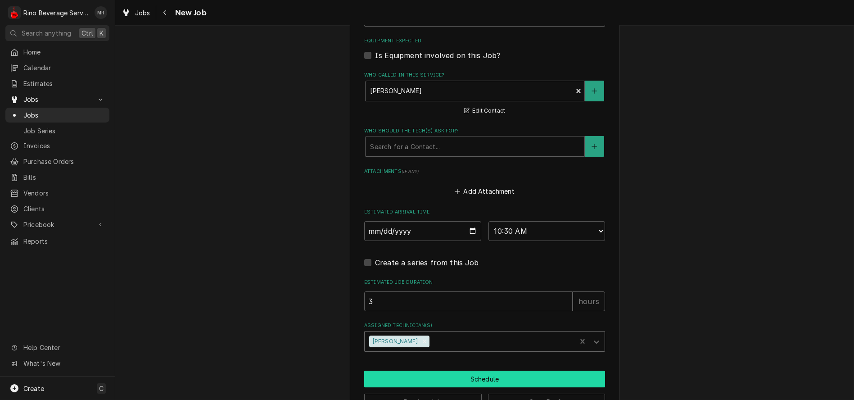
click at [458, 381] on button "Schedule" at bounding box center [484, 379] width 241 height 17
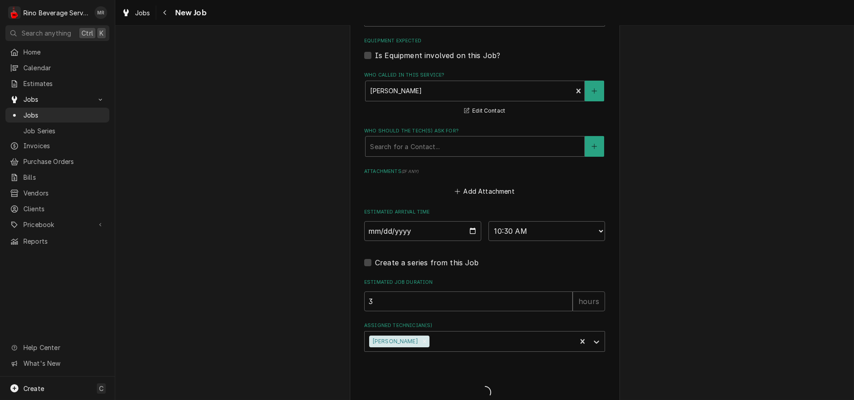
type textarea "x"
